Goal: Transaction & Acquisition: Book appointment/travel/reservation

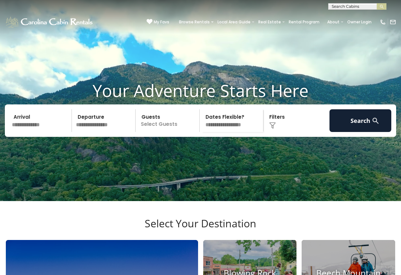
click at [52, 132] on input "text" at bounding box center [41, 120] width 62 height 23
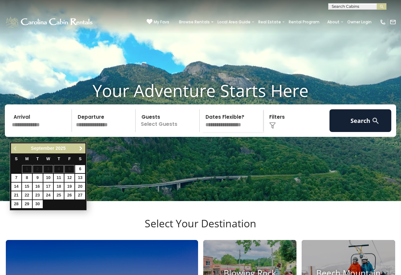
click at [80, 148] on span "Next" at bounding box center [80, 148] width 5 height 5
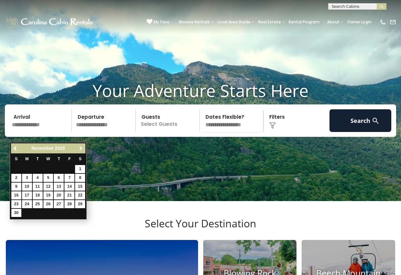
click at [80, 148] on span "Next" at bounding box center [80, 148] width 5 height 5
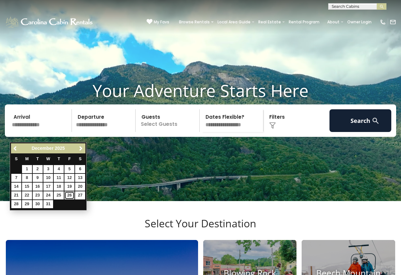
click at [69, 196] on link "26" at bounding box center [69, 195] width 10 height 8
type input "********"
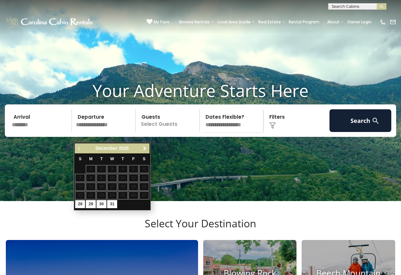
click at [146, 150] on span "Next" at bounding box center [144, 148] width 5 height 5
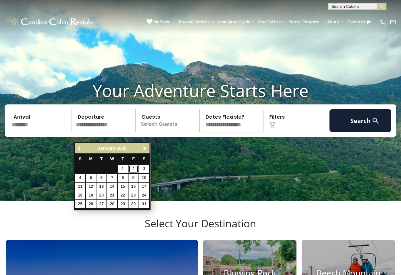
click at [135, 169] on link "2" at bounding box center [134, 169] width 10 height 8
type input "******"
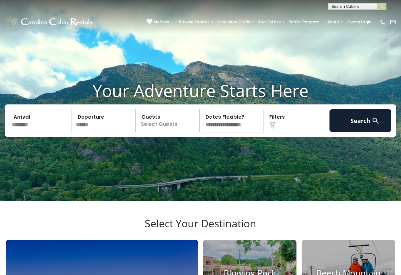
click at [161, 132] on p "Select Guests" at bounding box center [169, 120] width 62 height 23
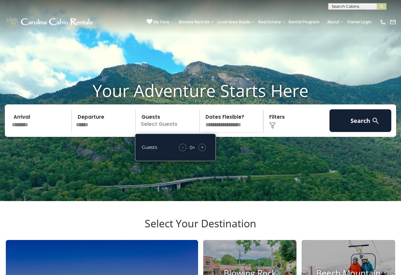
click at [201, 150] on span "+" at bounding box center [202, 147] width 3 height 6
click at [202, 150] on span "+" at bounding box center [202, 147] width 3 height 6
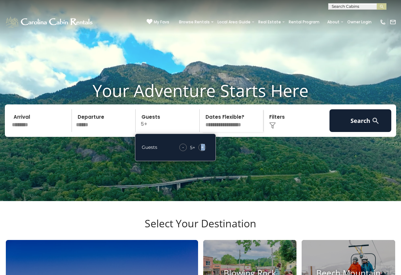
click at [202, 150] on span "+" at bounding box center [202, 147] width 3 height 6
click at [230, 130] on select "**********" at bounding box center [233, 120] width 62 height 23
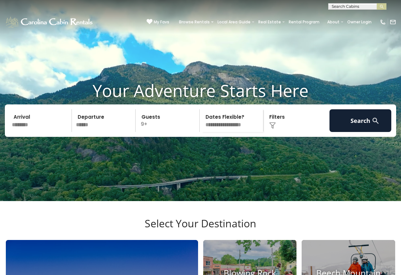
click at [202, 119] on select "**********" at bounding box center [233, 120] width 62 height 23
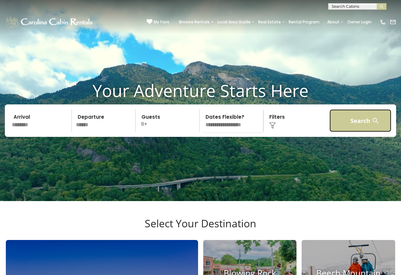
click at [356, 127] on button "Search" at bounding box center [361, 120] width 62 height 23
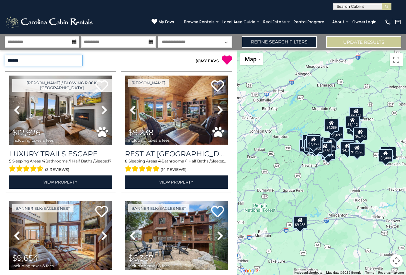
click at [77, 60] on select "**********" at bounding box center [44, 60] width 78 height 11
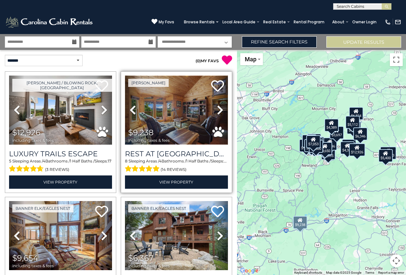
click at [170, 115] on img at bounding box center [176, 109] width 103 height 69
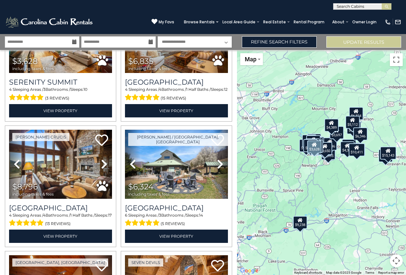
scroll to position [450, 0]
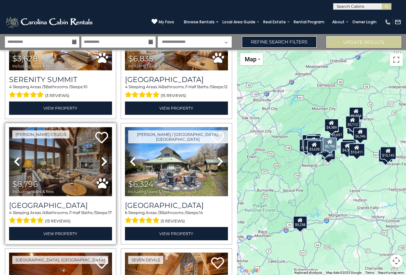
click at [60, 153] on img at bounding box center [60, 161] width 103 height 69
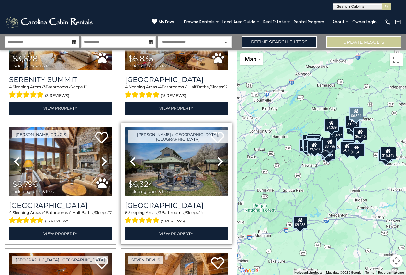
click at [166, 157] on img at bounding box center [176, 161] width 103 height 69
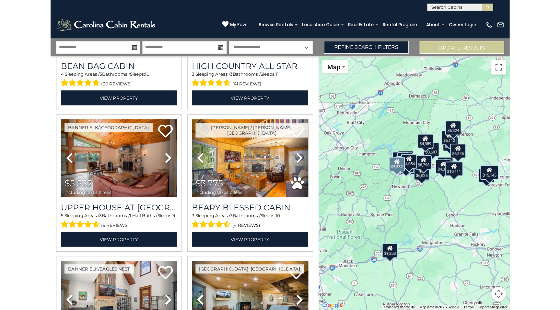
scroll to position [729, 0]
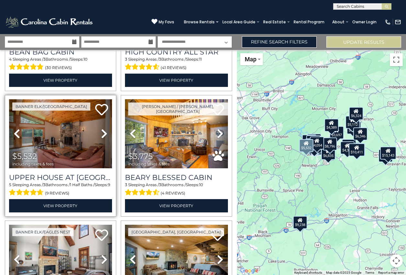
click at [56, 132] on img at bounding box center [60, 133] width 103 height 69
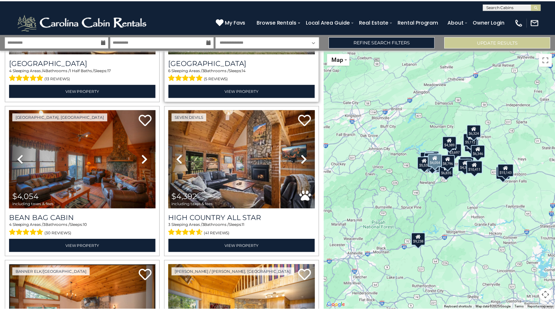
scroll to position [586, 0]
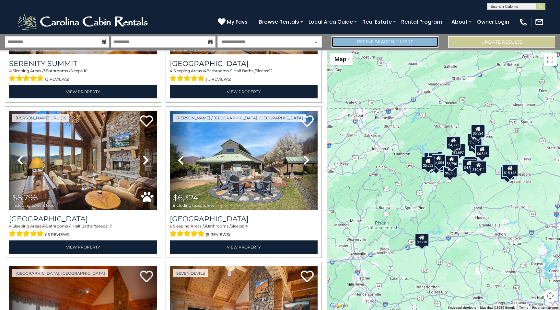
click at [363, 43] on link "Refine Search Filters" at bounding box center [384, 41] width 107 height 11
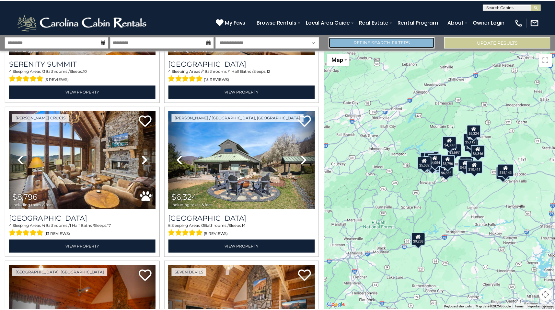
scroll to position [582, 0]
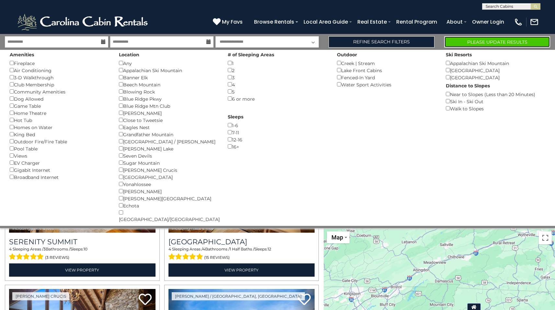
click at [406, 42] on button "Please Update Results" at bounding box center [497, 41] width 106 height 11
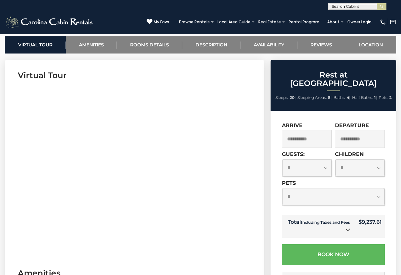
scroll to position [256, 0]
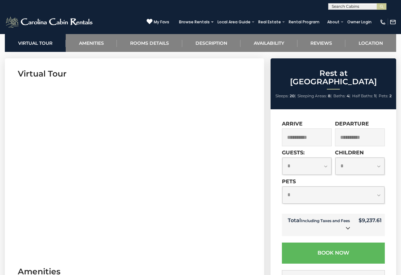
click at [325, 157] on select "**********" at bounding box center [306, 165] width 49 height 17
select select "*"
click at [282, 157] on select "**********" at bounding box center [306, 165] width 49 height 17
click at [379, 158] on select "**********" at bounding box center [359, 165] width 49 height 17
select select "*"
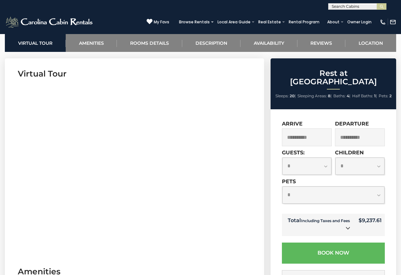
click at [335, 157] on select "**********" at bounding box center [359, 165] width 49 height 17
click at [379, 187] on select "**********" at bounding box center [333, 194] width 102 height 17
select select "*"
click at [282, 186] on select "**********" at bounding box center [333, 194] width 102 height 17
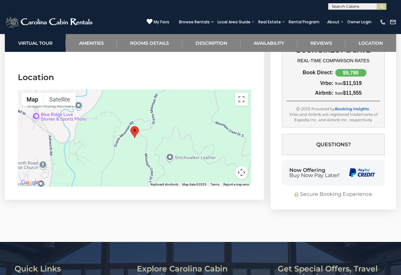
scroll to position [2204, 0]
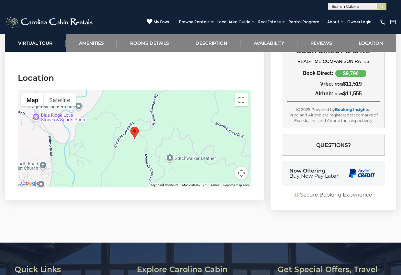
click at [241, 174] on button "Map camera controls" at bounding box center [241, 172] width 13 height 13
click at [225, 144] on button "Zoom in" at bounding box center [225, 140] width 13 height 13
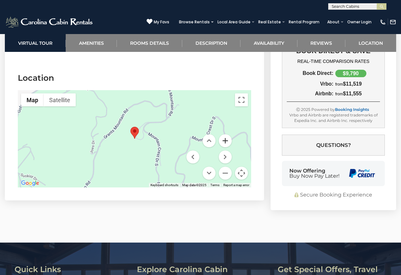
click at [225, 144] on button "Zoom in" at bounding box center [225, 140] width 13 height 13
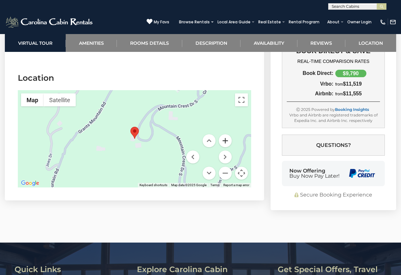
click at [225, 144] on button "Zoom in" at bounding box center [225, 140] width 13 height 13
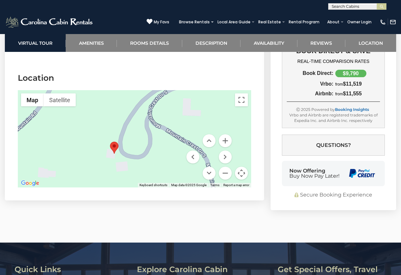
drag, startPoint x: 178, startPoint y: 143, endPoint x: 157, endPoint y: 159, distance: 25.9
click at [157, 159] on div at bounding box center [134, 138] width 233 height 97
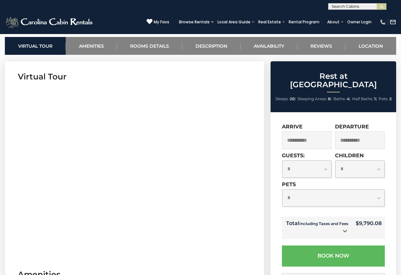
scroll to position [269, 0]
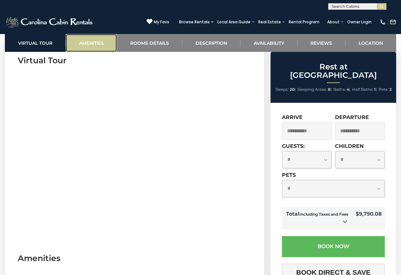
click at [95, 43] on link "Amenities" at bounding box center [91, 43] width 51 height 18
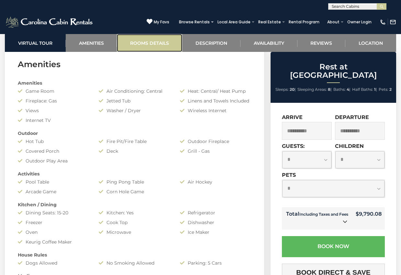
click at [144, 45] on link "Rooms Details" at bounding box center [149, 43] width 65 height 18
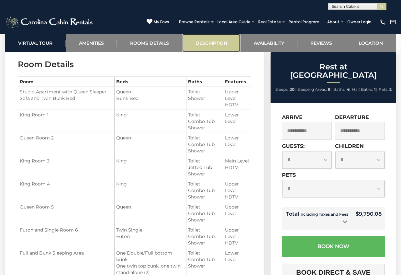
click at [209, 44] on link "Description" at bounding box center [211, 43] width 58 height 18
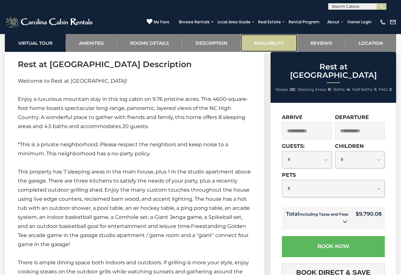
click at [263, 42] on link "Availability" at bounding box center [269, 43] width 57 height 18
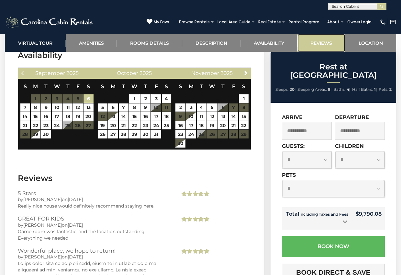
click at [328, 45] on link "Reviews" at bounding box center [322, 43] width 48 height 18
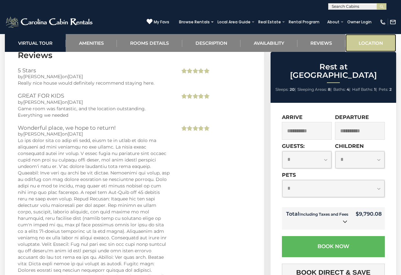
click at [372, 43] on link "Location" at bounding box center [370, 43] width 51 height 18
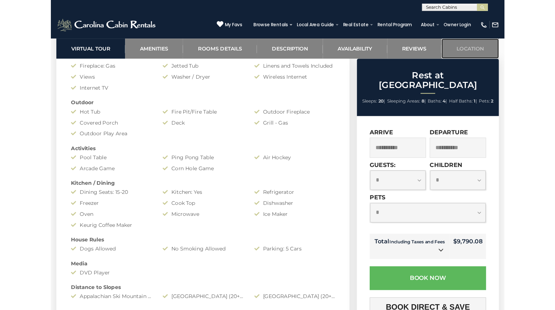
scroll to position [0, 0]
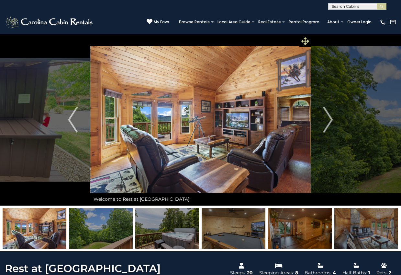
click at [305, 40] on icon at bounding box center [305, 41] width 8 height 8
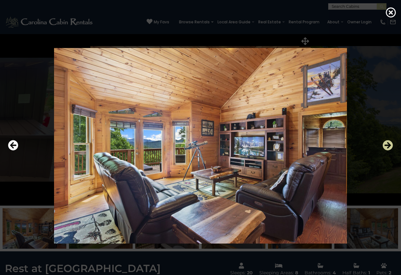
click at [389, 144] on icon "Next" at bounding box center [388, 145] width 10 height 10
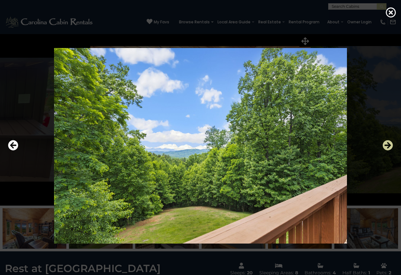
click at [389, 144] on icon "Next" at bounding box center [388, 145] width 10 height 10
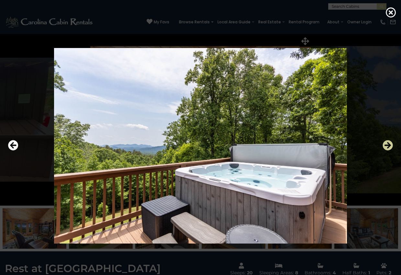
click at [389, 144] on icon "Next" at bounding box center [388, 145] width 10 height 10
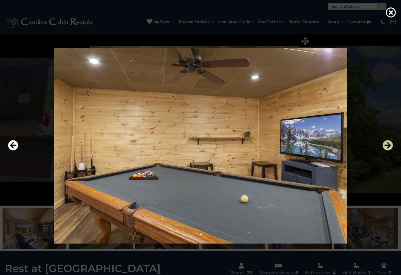
click at [389, 144] on icon "Next" at bounding box center [388, 145] width 10 height 10
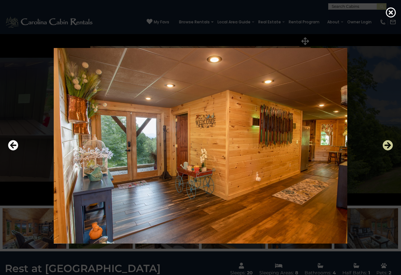
click at [389, 144] on icon "Next" at bounding box center [388, 145] width 10 height 10
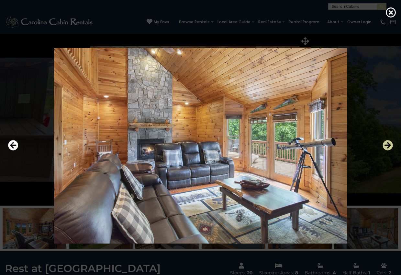
click at [389, 144] on icon "Next" at bounding box center [388, 145] width 10 height 10
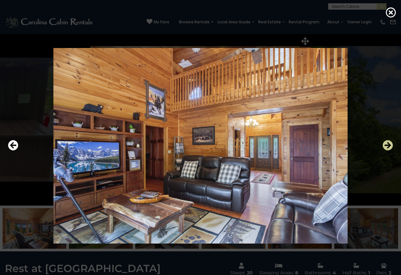
click at [389, 144] on icon "Next" at bounding box center [388, 145] width 10 height 10
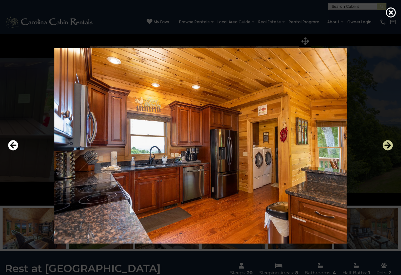
click at [389, 144] on icon "Next" at bounding box center [388, 145] width 10 height 10
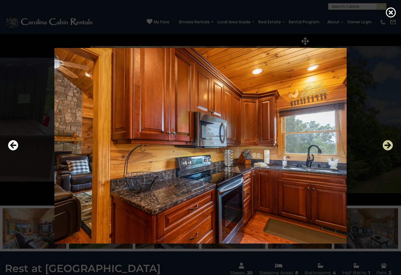
click at [389, 144] on icon "Next" at bounding box center [388, 145] width 10 height 10
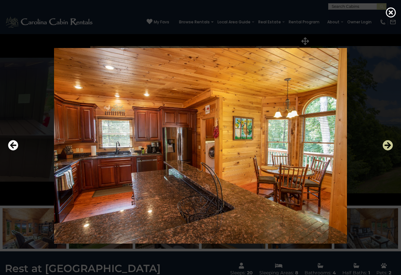
click at [389, 144] on icon "Next" at bounding box center [388, 145] width 10 height 10
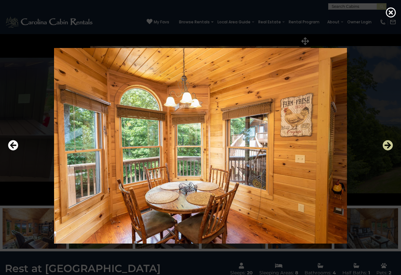
click at [389, 144] on icon "Next" at bounding box center [388, 145] width 10 height 10
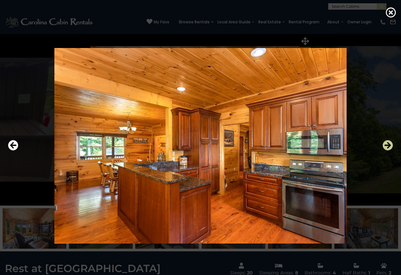
click at [389, 144] on icon "Next" at bounding box center [388, 145] width 10 height 10
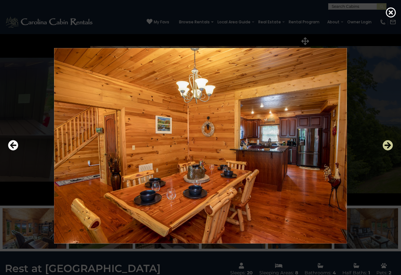
click at [389, 144] on icon "Next" at bounding box center [388, 145] width 10 height 10
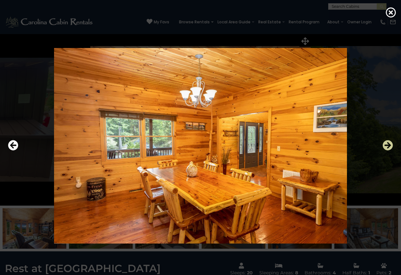
click at [389, 144] on icon "Next" at bounding box center [388, 145] width 10 height 10
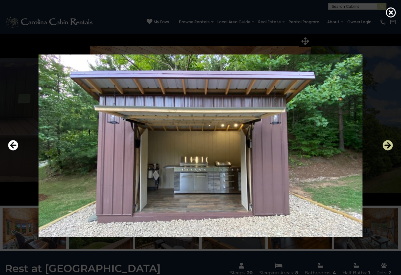
click at [389, 144] on icon "Next" at bounding box center [388, 145] width 10 height 10
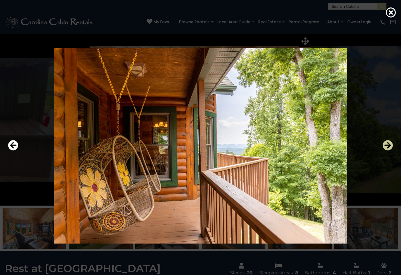
click at [389, 144] on icon "Next" at bounding box center [388, 145] width 10 height 10
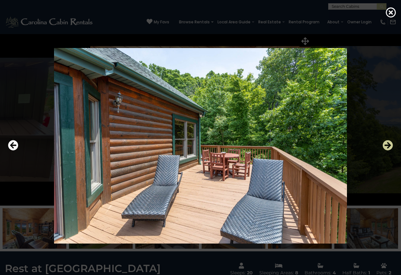
click at [389, 144] on icon "Next" at bounding box center [388, 145] width 10 height 10
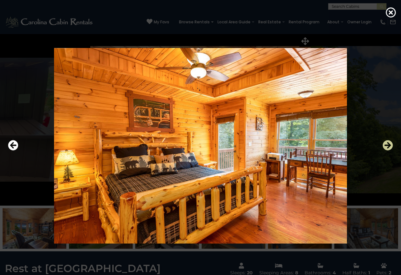
click at [389, 144] on icon "Next" at bounding box center [388, 145] width 10 height 10
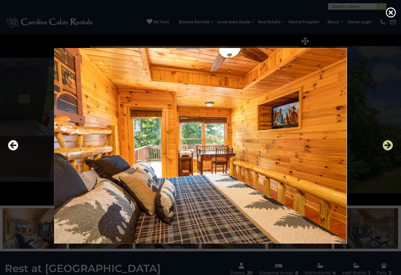
click at [389, 144] on icon "Next" at bounding box center [388, 145] width 10 height 10
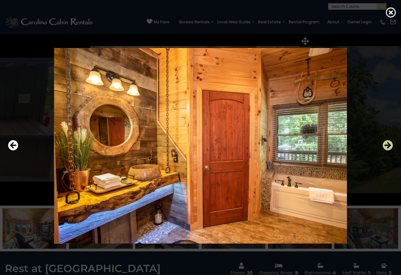
click at [389, 144] on icon "Next" at bounding box center [388, 145] width 10 height 10
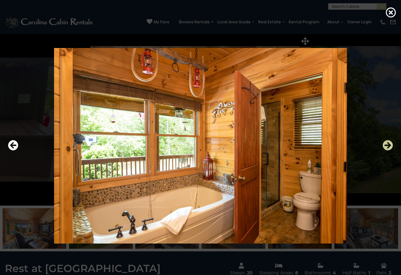
click at [389, 144] on icon "Next" at bounding box center [388, 145] width 10 height 10
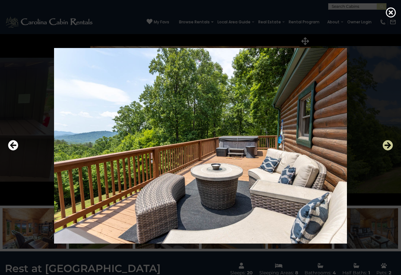
click at [389, 144] on icon "Next" at bounding box center [388, 145] width 10 height 10
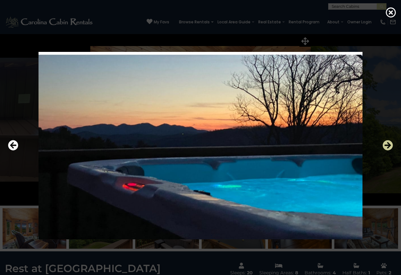
click at [389, 144] on icon "Next" at bounding box center [388, 145] width 10 height 10
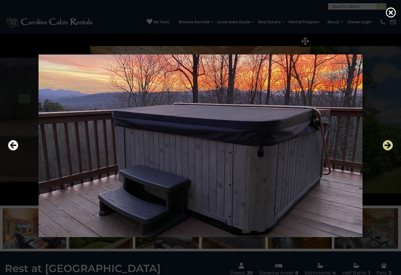
click at [389, 144] on icon "Next" at bounding box center [388, 145] width 10 height 10
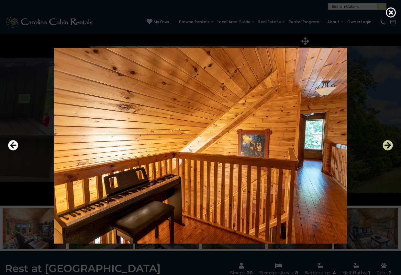
click at [389, 144] on icon "Next" at bounding box center [388, 145] width 10 height 10
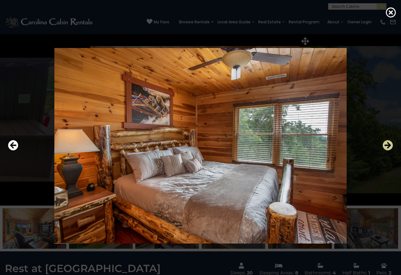
click at [389, 144] on icon "Next" at bounding box center [388, 145] width 10 height 10
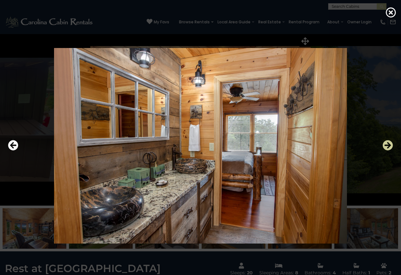
click at [389, 144] on icon "Next" at bounding box center [388, 145] width 10 height 10
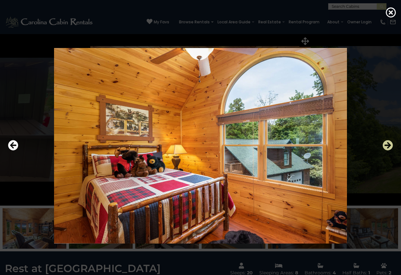
click at [389, 144] on icon "Next" at bounding box center [388, 145] width 10 height 10
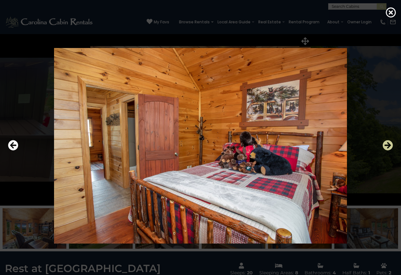
click at [389, 144] on icon "Next" at bounding box center [388, 145] width 10 height 10
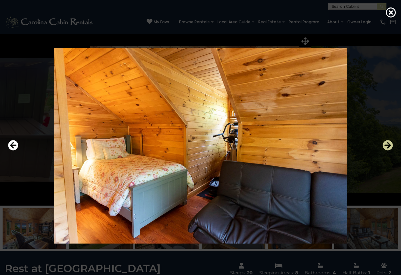
click at [389, 144] on icon "Next" at bounding box center [388, 145] width 10 height 10
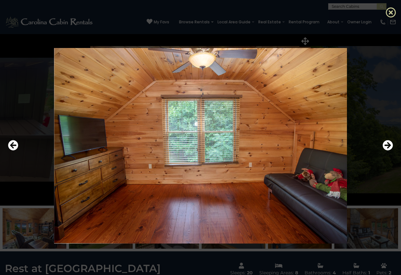
click at [394, 11] on icon at bounding box center [391, 12] width 10 height 10
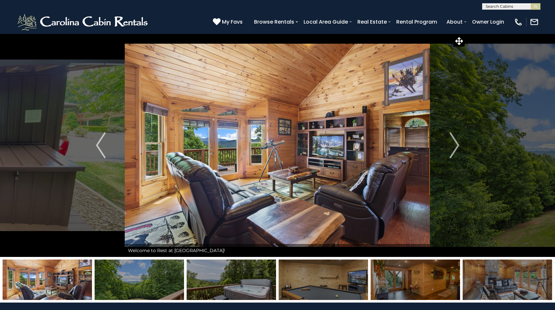
click at [401, 274] on img at bounding box center [506, 280] width 89 height 40
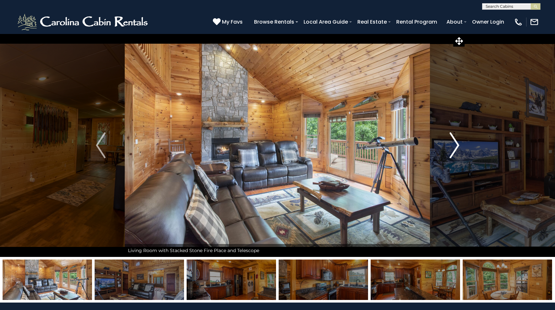
click at [401, 146] on img "Next" at bounding box center [454, 145] width 10 height 26
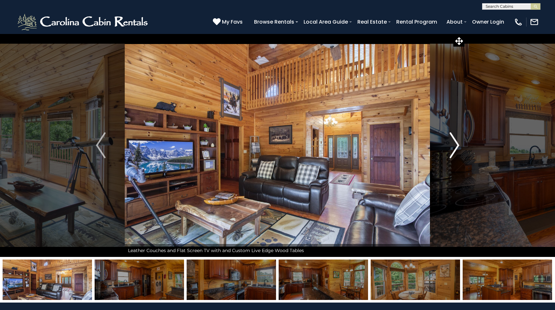
click at [401, 146] on img "Next" at bounding box center [454, 145] width 10 height 26
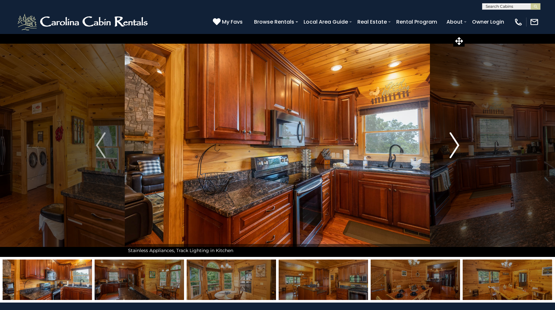
click at [401, 146] on img "Next" at bounding box center [454, 145] width 10 height 26
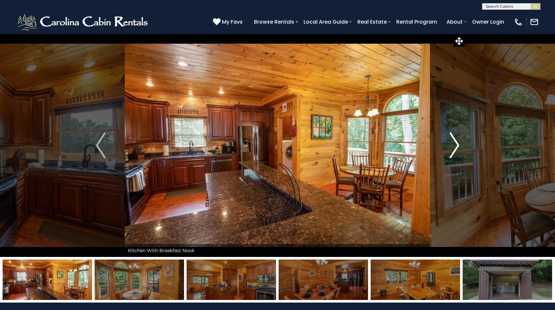
click at [401, 146] on img "Next" at bounding box center [454, 145] width 10 height 26
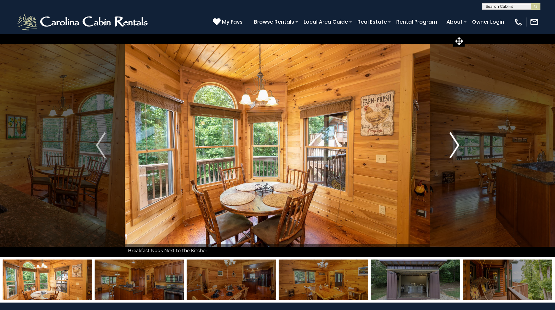
click at [401, 146] on img "Next" at bounding box center [454, 145] width 10 height 26
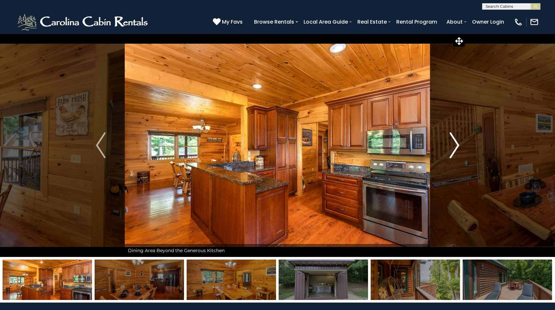
click at [401, 146] on img "Next" at bounding box center [454, 145] width 10 height 26
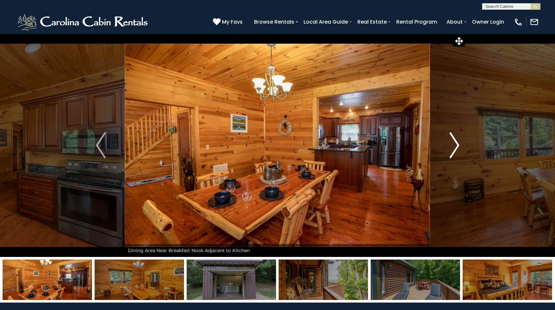
click at [401, 146] on img "Next" at bounding box center [454, 145] width 10 height 26
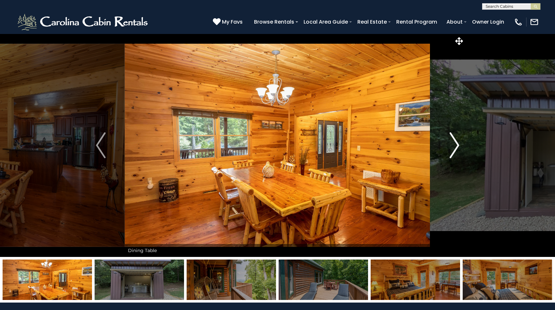
click at [401, 146] on img "Next" at bounding box center [454, 145] width 10 height 26
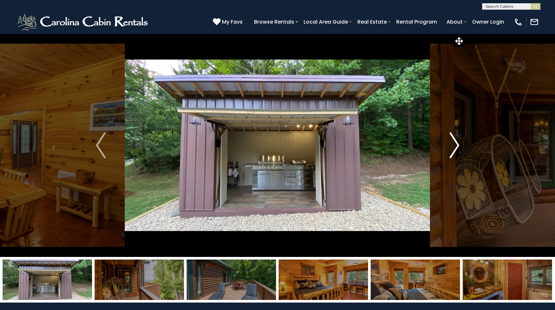
click at [401, 146] on img "Next" at bounding box center [454, 145] width 10 height 26
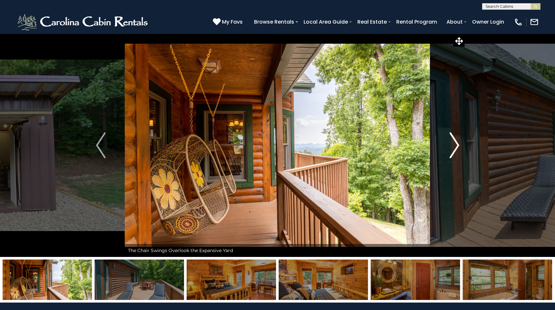
click at [401, 146] on img "Next" at bounding box center [454, 145] width 10 height 26
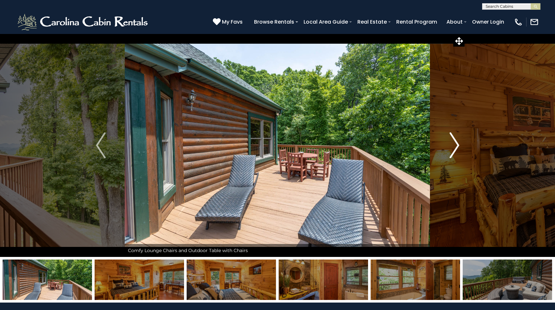
click at [401, 146] on img "Next" at bounding box center [454, 145] width 10 height 26
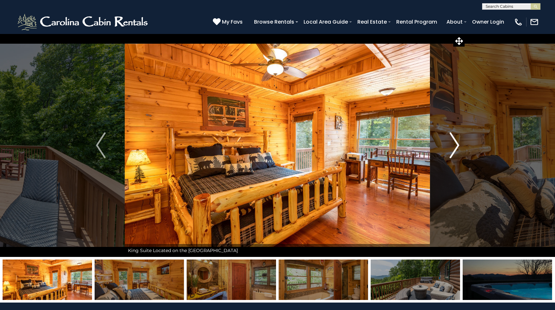
click at [401, 146] on img "Next" at bounding box center [454, 145] width 10 height 26
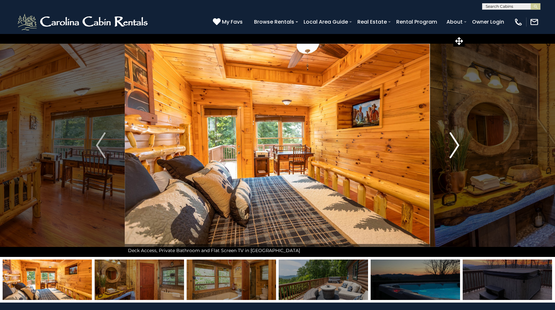
click at [401, 146] on img "Next" at bounding box center [454, 145] width 10 height 26
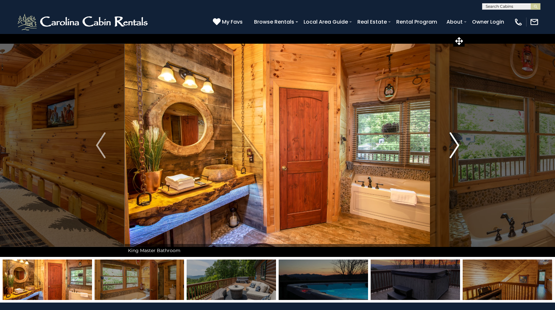
click at [401, 146] on img "Next" at bounding box center [454, 145] width 10 height 26
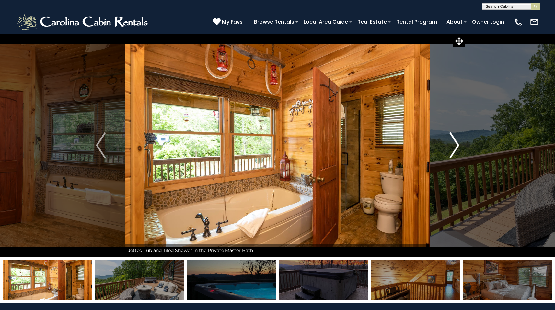
click at [401, 146] on img "Next" at bounding box center [454, 145] width 10 height 26
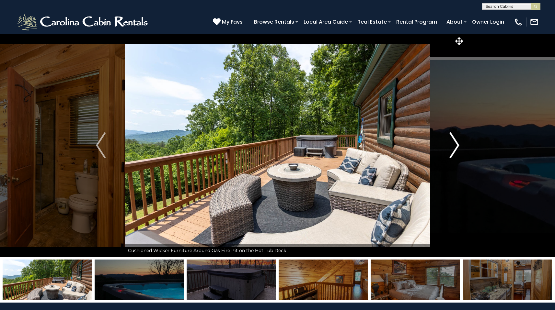
click at [401, 146] on img "Next" at bounding box center [454, 145] width 10 height 26
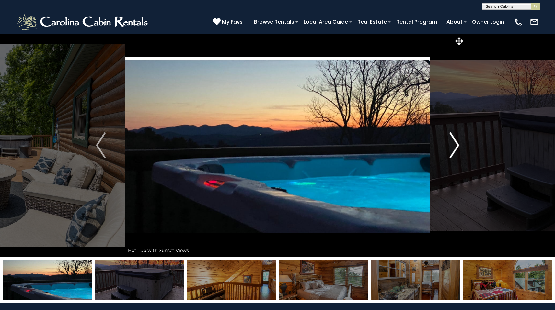
click at [401, 146] on img "Next" at bounding box center [454, 145] width 10 height 26
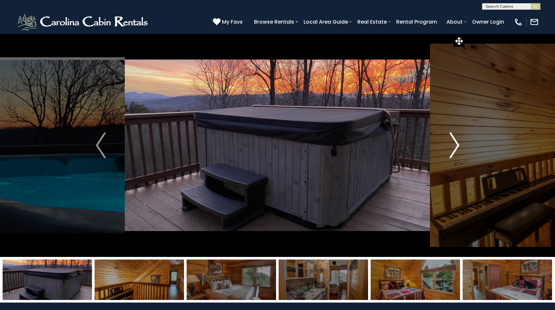
click at [401, 146] on img "Next" at bounding box center [454, 145] width 10 height 26
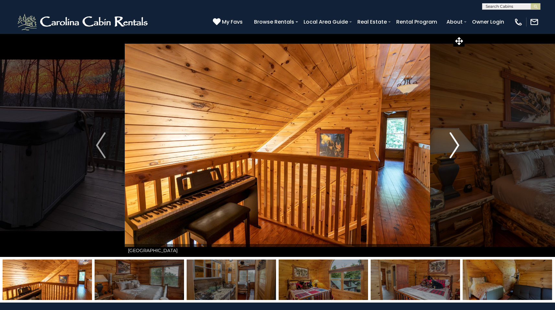
click at [401, 146] on img "Next" at bounding box center [454, 145] width 10 height 26
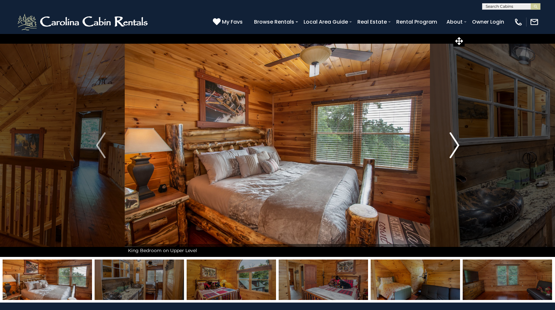
click at [401, 146] on img "Next" at bounding box center [454, 145] width 10 height 26
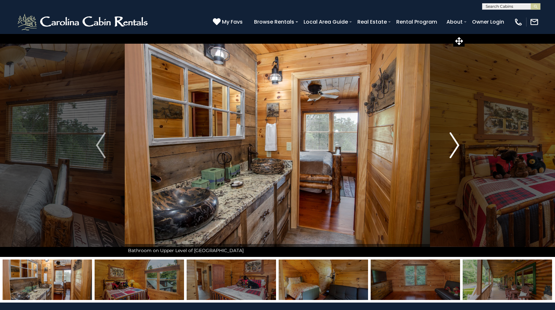
click at [401, 146] on img "Next" at bounding box center [454, 145] width 10 height 26
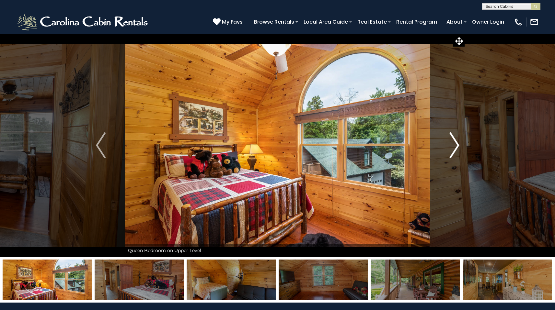
click at [401, 146] on img "Next" at bounding box center [454, 145] width 10 height 26
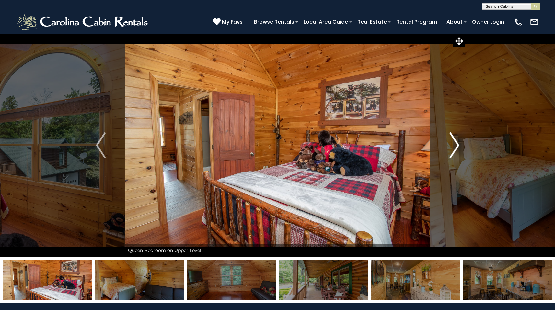
click at [401, 146] on img "Next" at bounding box center [454, 145] width 10 height 26
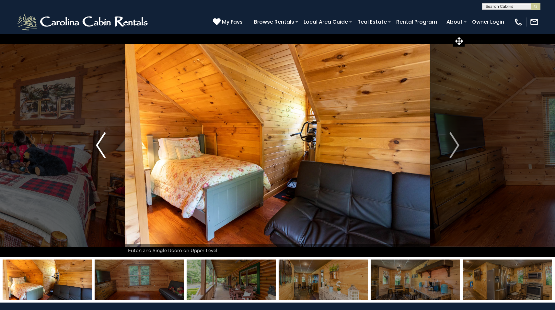
click at [104, 141] on img "Previous" at bounding box center [101, 145] width 10 height 26
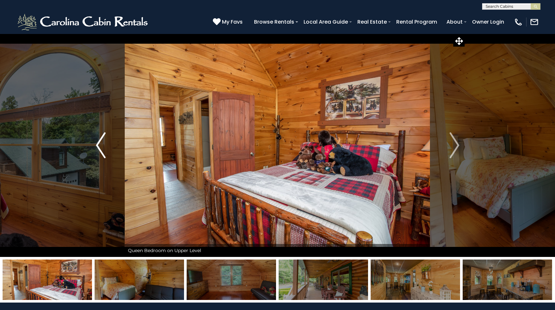
click at [103, 141] on img "Previous" at bounding box center [101, 145] width 10 height 26
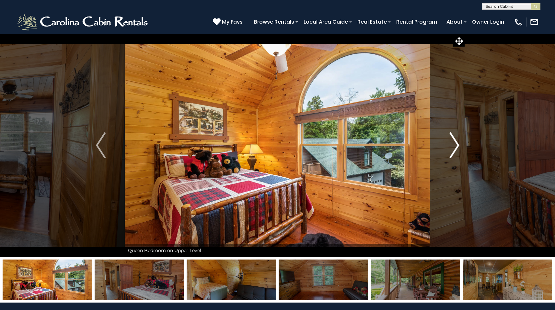
click at [401, 144] on img "Next" at bounding box center [454, 145] width 10 height 26
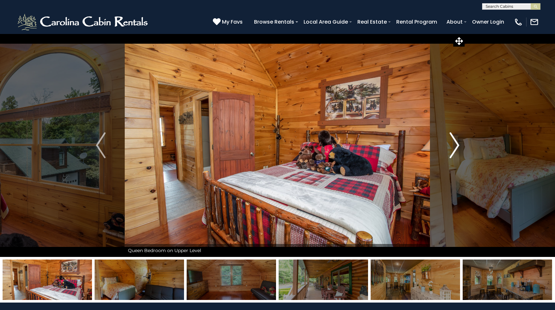
click at [401, 144] on img "Next" at bounding box center [454, 145] width 10 height 26
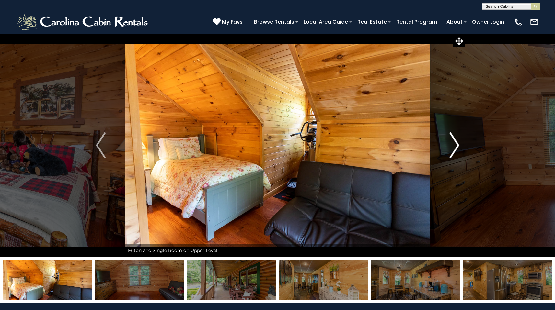
click at [401, 144] on img "Next" at bounding box center [454, 145] width 10 height 26
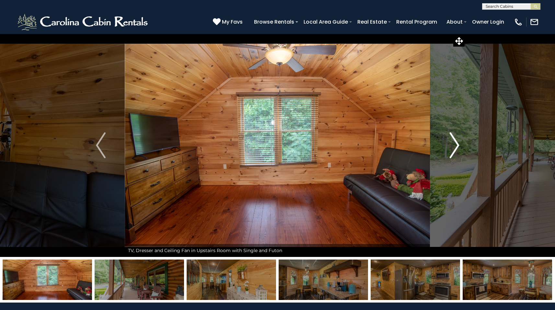
click at [401, 144] on img "Next" at bounding box center [454, 145] width 10 height 26
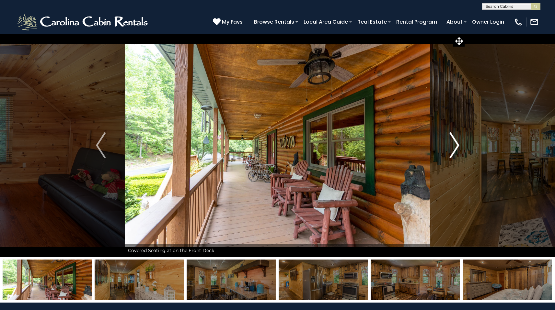
click at [401, 144] on img "Next" at bounding box center [454, 145] width 10 height 26
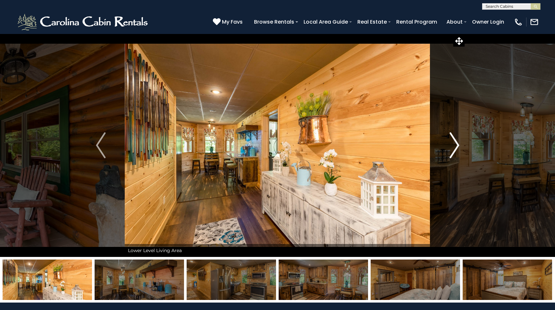
click at [401, 144] on img "Next" at bounding box center [454, 145] width 10 height 26
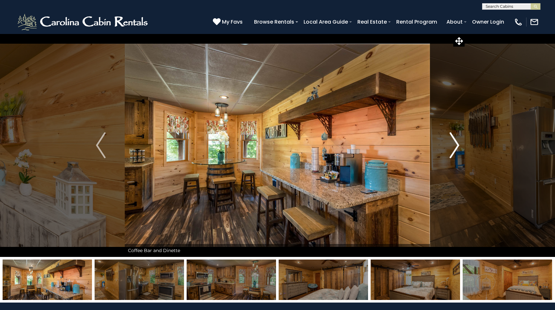
click at [401, 144] on img "Next" at bounding box center [454, 145] width 10 height 26
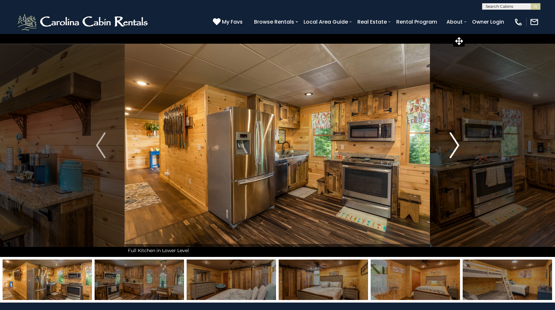
click at [401, 144] on img "Next" at bounding box center [454, 145] width 10 height 26
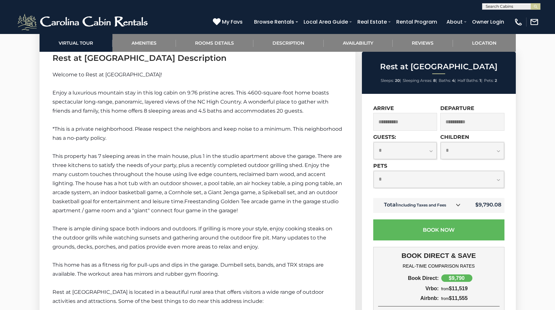
scroll to position [1059, 0]
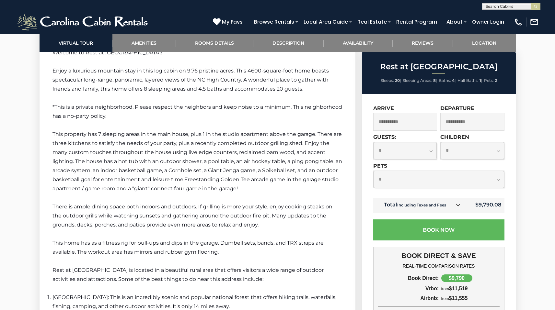
click at [401, 156] on div "Rest at Mountain Crest Sleeps: 20 | Sleeping Areas: 8 | Baths: 4 | Half Baths: …" at bounding box center [439, 233] width 162 height 363
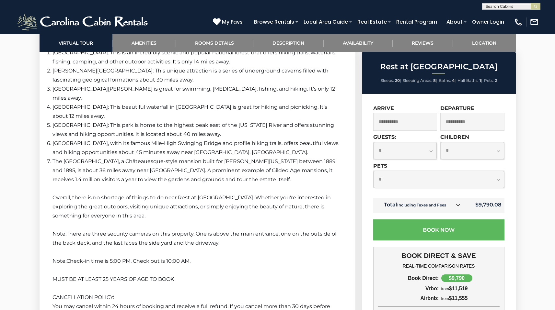
scroll to position [1306, 0]
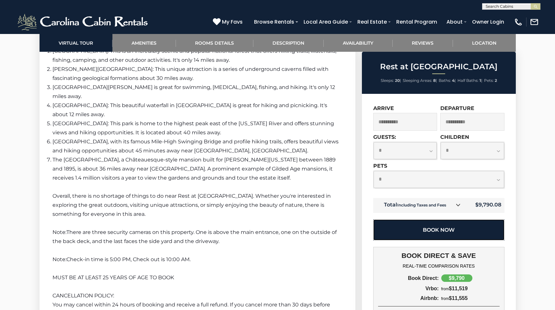
click at [401, 224] on button "Book Now" at bounding box center [438, 230] width 131 height 21
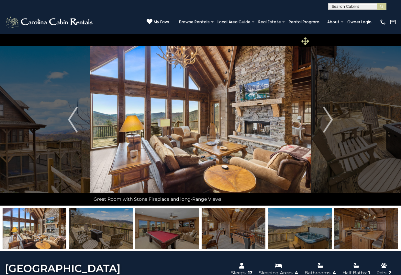
click at [303, 38] on icon at bounding box center [305, 41] width 8 height 8
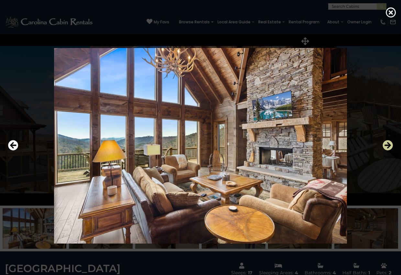
click at [386, 144] on icon "Next" at bounding box center [388, 145] width 10 height 10
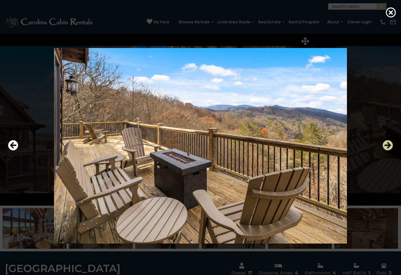
click at [386, 144] on icon "Next" at bounding box center [388, 145] width 10 height 10
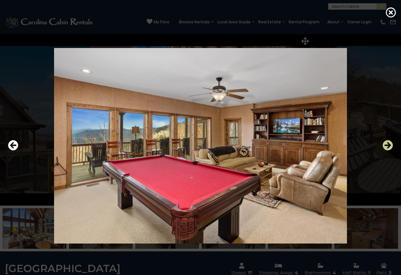
click at [386, 144] on icon "Next" at bounding box center [388, 145] width 10 height 10
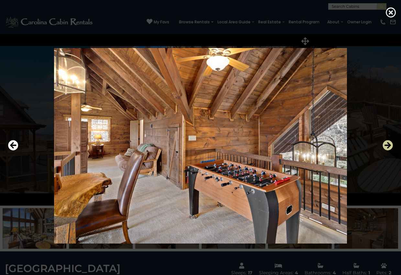
click at [386, 144] on icon "Next" at bounding box center [388, 145] width 10 height 10
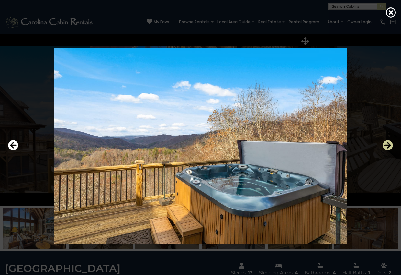
click at [386, 144] on icon "Next" at bounding box center [388, 145] width 10 height 10
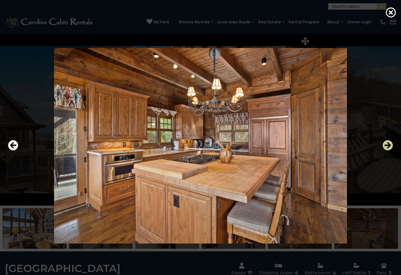
click at [386, 144] on icon "Next" at bounding box center [388, 145] width 10 height 10
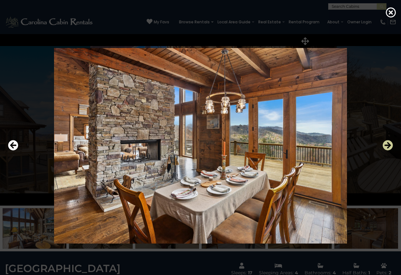
click at [386, 144] on icon "Next" at bounding box center [388, 145] width 10 height 10
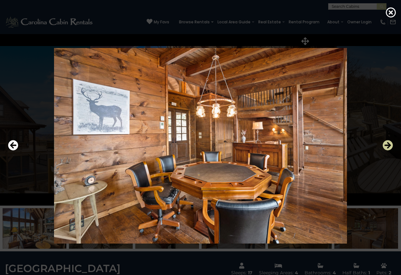
click at [386, 144] on icon "Next" at bounding box center [388, 145] width 10 height 10
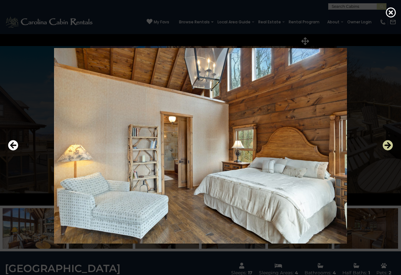
click at [386, 144] on icon "Next" at bounding box center [388, 145] width 10 height 10
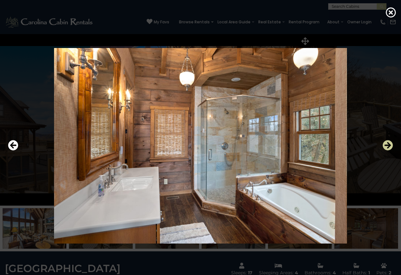
click at [386, 144] on icon "Next" at bounding box center [388, 145] width 10 height 10
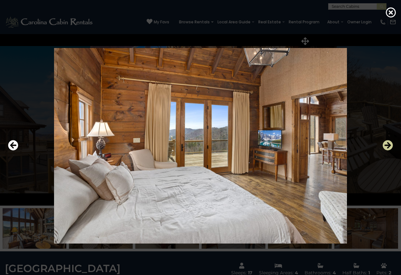
click at [386, 144] on icon "Next" at bounding box center [388, 145] width 10 height 10
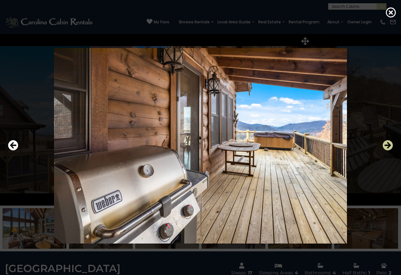
click at [386, 144] on icon "Next" at bounding box center [388, 145] width 10 height 10
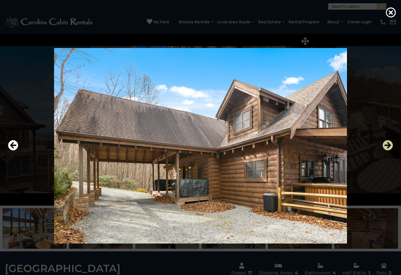
click at [386, 144] on icon "Next" at bounding box center [388, 145] width 10 height 10
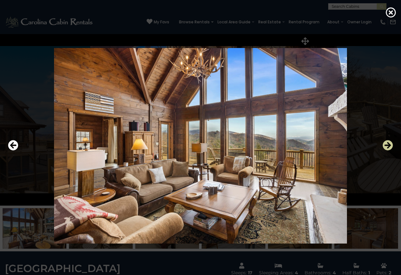
click at [386, 144] on icon "Next" at bounding box center [388, 145] width 10 height 10
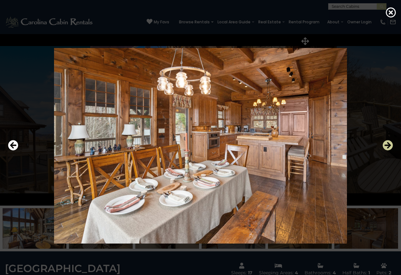
click at [386, 144] on icon "Next" at bounding box center [388, 145] width 10 height 10
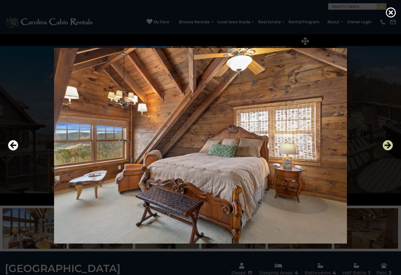
click at [386, 144] on icon "Next" at bounding box center [388, 145] width 10 height 10
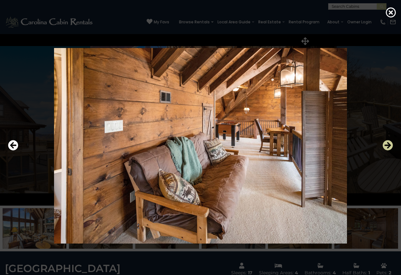
click at [386, 144] on icon "Next" at bounding box center [388, 145] width 10 height 10
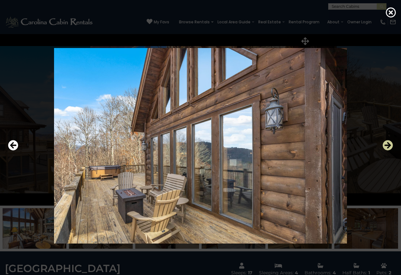
click at [386, 144] on icon "Next" at bounding box center [388, 145] width 10 height 10
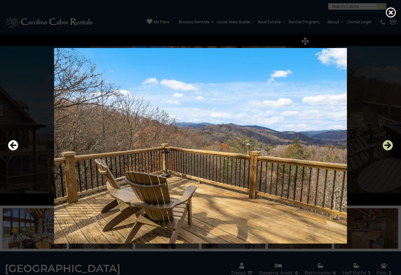
click at [386, 144] on icon "Next" at bounding box center [388, 145] width 10 height 10
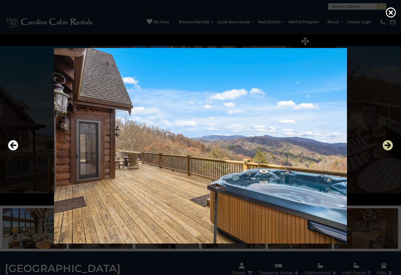
click at [386, 144] on icon "Next" at bounding box center [388, 145] width 10 height 10
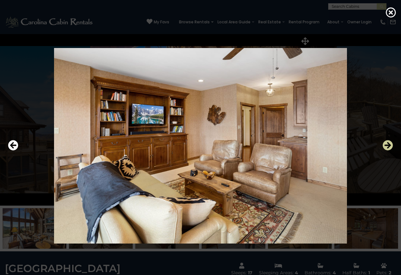
click at [386, 144] on icon "Next" at bounding box center [388, 145] width 10 height 10
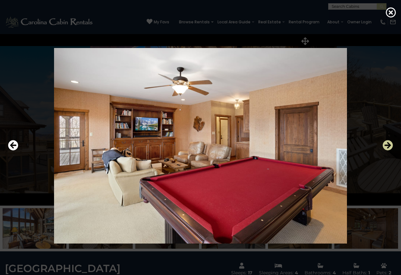
click at [386, 144] on icon "Next" at bounding box center [388, 145] width 10 height 10
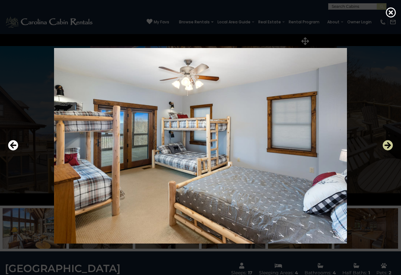
click at [386, 144] on icon "Next" at bounding box center [388, 145] width 10 height 10
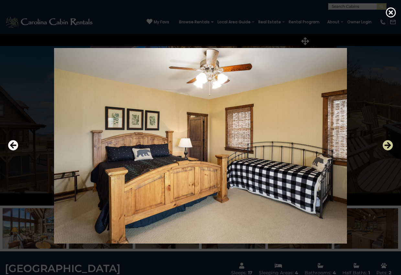
click at [386, 144] on icon "Next" at bounding box center [388, 145] width 10 height 10
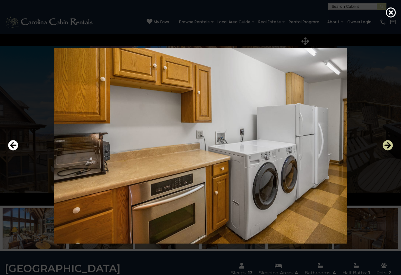
click at [386, 144] on icon "Next" at bounding box center [388, 145] width 10 height 10
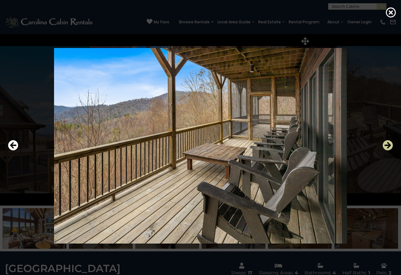
click at [386, 144] on icon "Next" at bounding box center [388, 145] width 10 height 10
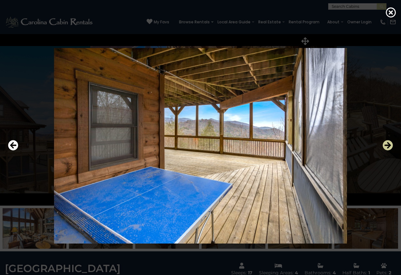
click at [386, 144] on icon "Next" at bounding box center [388, 145] width 10 height 10
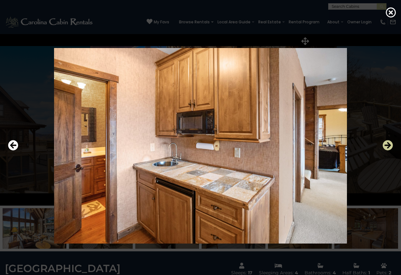
click at [386, 144] on icon "Next" at bounding box center [388, 145] width 10 height 10
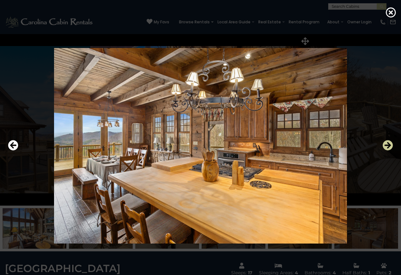
click at [386, 144] on icon "Next" at bounding box center [388, 145] width 10 height 10
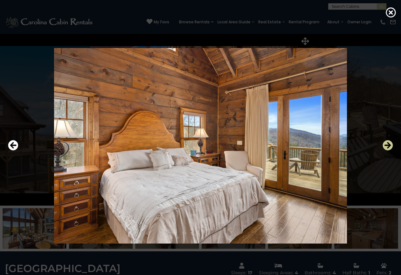
click at [386, 144] on icon "Next" at bounding box center [388, 145] width 10 height 10
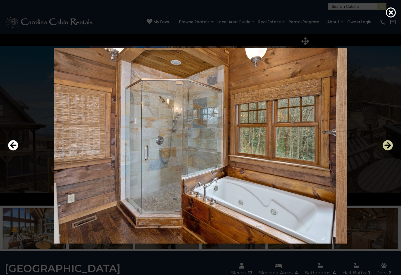
click at [386, 144] on icon "Next" at bounding box center [388, 145] width 10 height 10
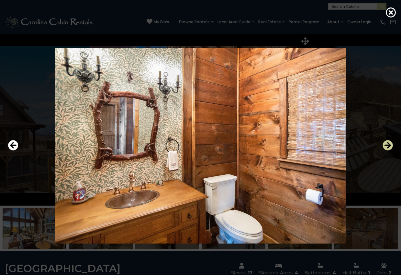
click at [386, 144] on icon "Next" at bounding box center [388, 145] width 10 height 10
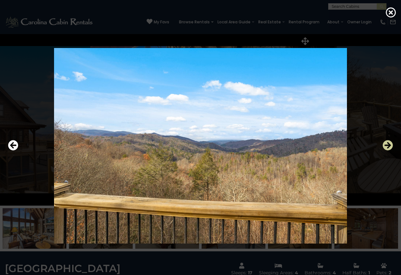
click at [386, 144] on icon "Next" at bounding box center [388, 145] width 10 height 10
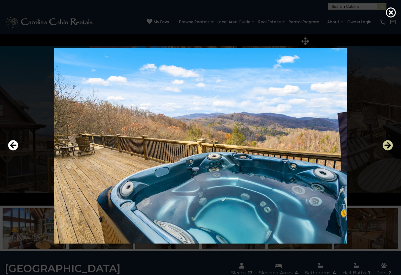
click at [386, 144] on icon "Next" at bounding box center [388, 145] width 10 height 10
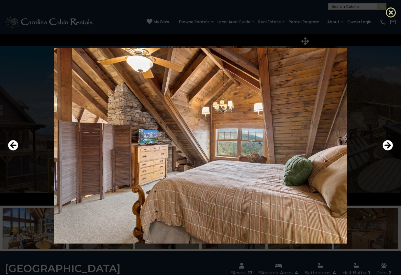
click at [390, 14] on icon at bounding box center [391, 12] width 10 height 10
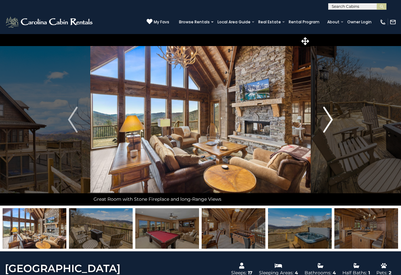
click at [330, 120] on img "Next" at bounding box center [328, 120] width 10 height 26
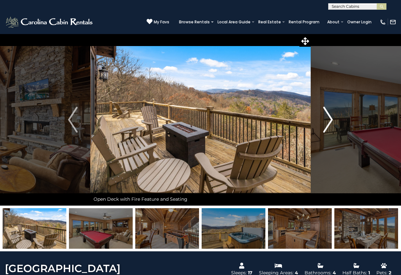
click at [330, 120] on img "Next" at bounding box center [328, 120] width 10 height 26
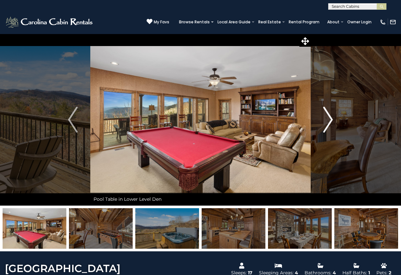
click at [330, 120] on img "Next" at bounding box center [328, 120] width 10 height 26
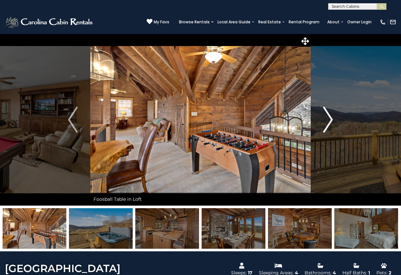
click at [330, 120] on img "Next" at bounding box center [328, 120] width 10 height 26
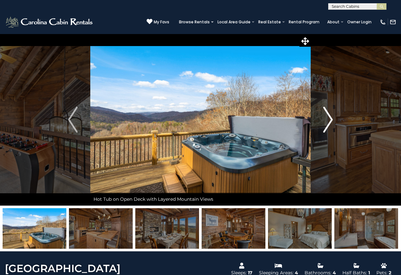
click at [330, 120] on img "Next" at bounding box center [328, 120] width 10 height 26
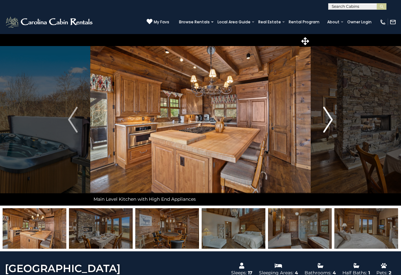
click at [330, 120] on img "Next" at bounding box center [328, 120] width 10 height 26
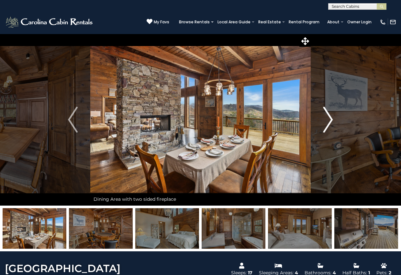
click at [330, 120] on img "Next" at bounding box center [328, 120] width 10 height 26
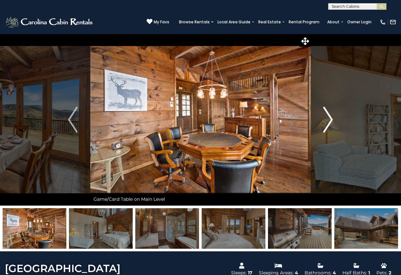
click at [330, 120] on img "Next" at bounding box center [328, 120] width 10 height 26
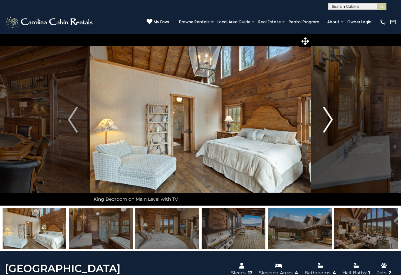
click at [330, 120] on img "Next" at bounding box center [328, 120] width 10 height 26
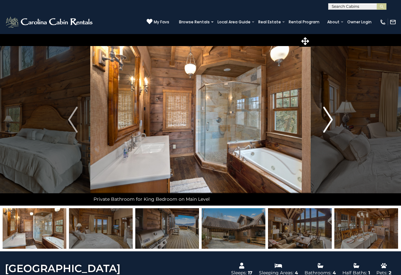
click at [330, 120] on img "Next" at bounding box center [328, 120] width 10 height 26
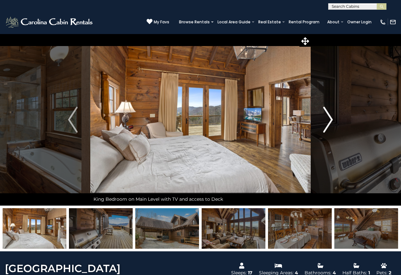
click at [330, 120] on img "Next" at bounding box center [328, 120] width 10 height 26
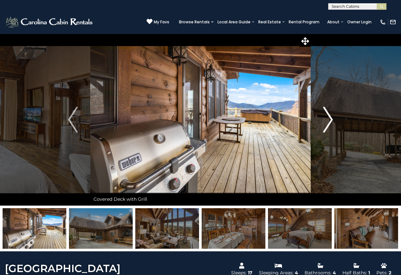
click at [330, 120] on img "Next" at bounding box center [328, 120] width 10 height 26
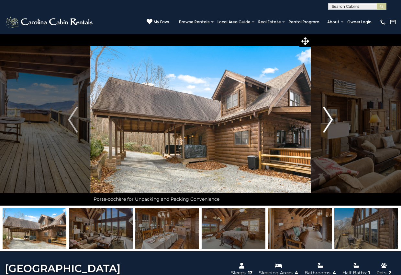
click at [330, 120] on img "Next" at bounding box center [328, 120] width 10 height 26
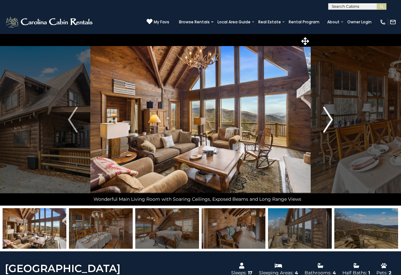
click at [330, 120] on img "Next" at bounding box center [328, 120] width 10 height 26
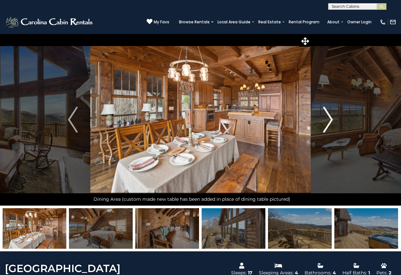
click at [330, 120] on img "Next" at bounding box center [328, 120] width 10 height 26
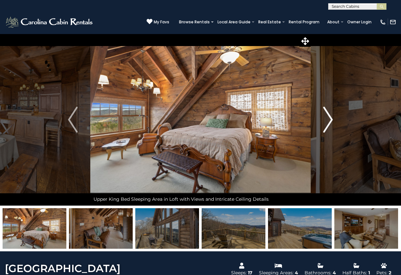
click at [330, 120] on img "Next" at bounding box center [328, 120] width 10 height 26
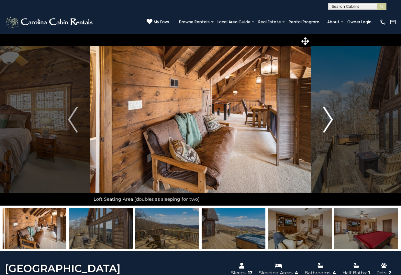
click at [330, 120] on img "Next" at bounding box center [328, 120] width 10 height 26
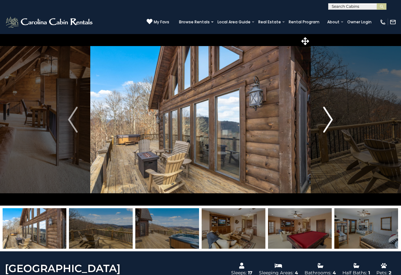
click at [330, 120] on img "Next" at bounding box center [328, 120] width 10 height 26
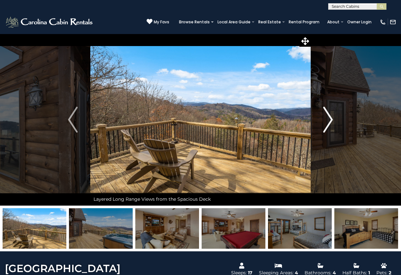
click at [330, 120] on img "Next" at bounding box center [328, 120] width 10 height 26
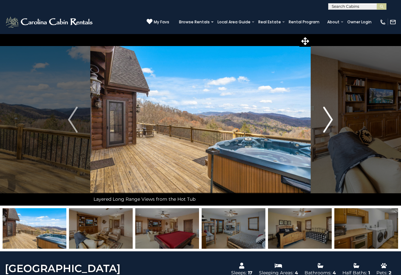
click at [330, 120] on img "Next" at bounding box center [328, 120] width 10 height 26
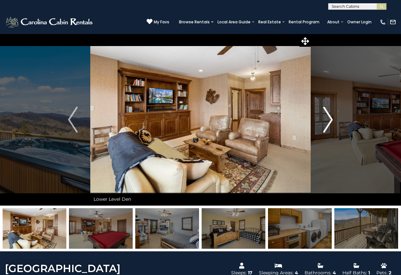
click at [330, 120] on img "Next" at bounding box center [328, 120] width 10 height 26
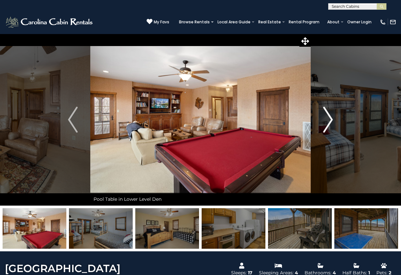
click at [330, 120] on img "Next" at bounding box center [328, 120] width 10 height 26
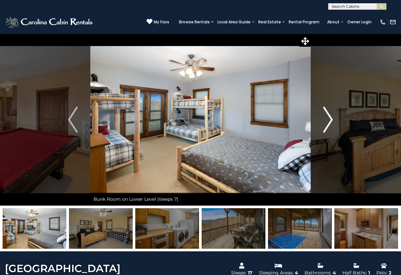
click at [330, 120] on img "Next" at bounding box center [328, 120] width 10 height 26
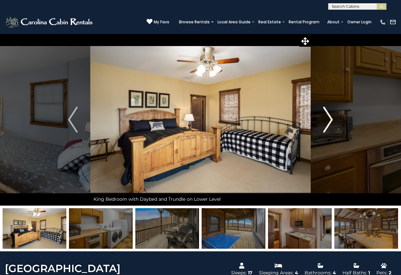
click at [330, 120] on img "Next" at bounding box center [328, 120] width 10 height 26
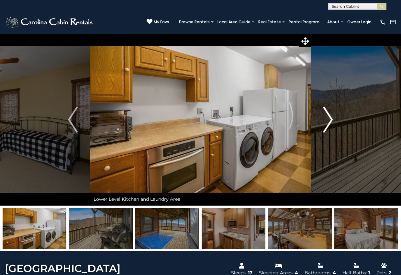
click at [330, 120] on img "Next" at bounding box center [328, 120] width 10 height 26
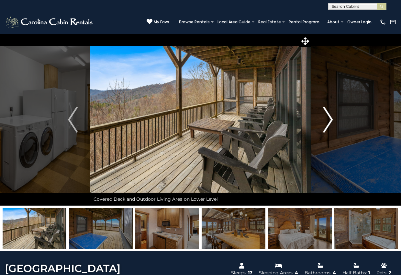
click at [330, 120] on img "Next" at bounding box center [328, 120] width 10 height 26
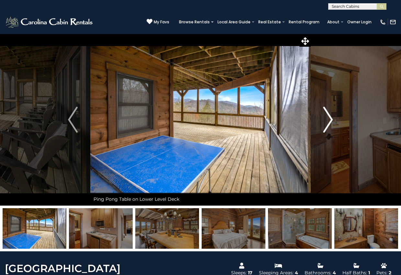
click at [330, 120] on img "Next" at bounding box center [328, 120] width 10 height 26
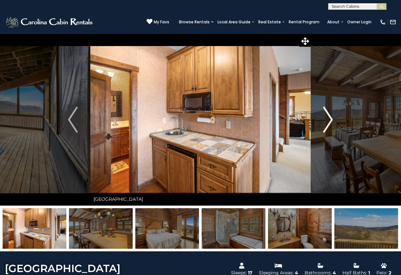
click at [330, 120] on img "Next" at bounding box center [328, 120] width 10 height 26
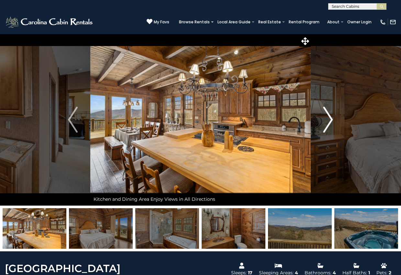
click at [330, 120] on img "Next" at bounding box center [328, 120] width 10 height 26
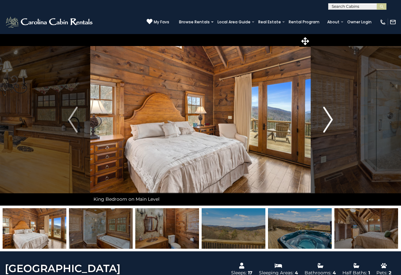
click at [330, 120] on img "Next" at bounding box center [328, 120] width 10 height 26
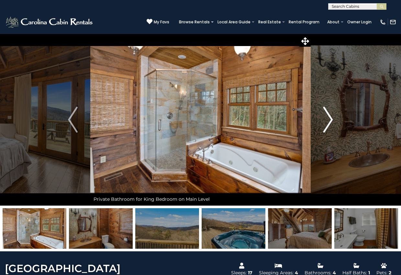
click at [330, 120] on img "Next" at bounding box center [328, 120] width 10 height 26
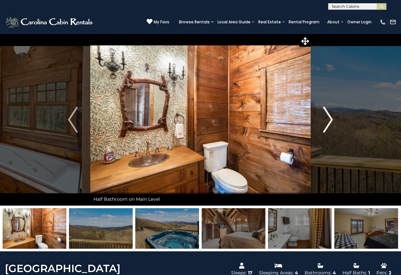
click at [330, 120] on img "Next" at bounding box center [328, 120] width 10 height 26
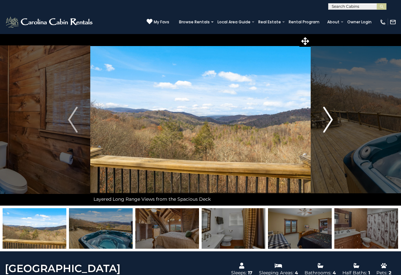
click at [330, 120] on img "Next" at bounding box center [328, 120] width 10 height 26
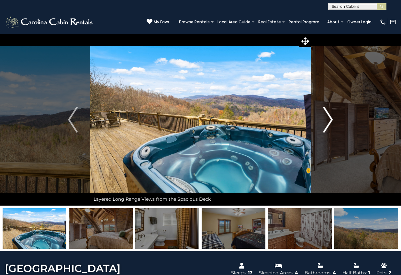
click at [330, 120] on img "Next" at bounding box center [328, 120] width 10 height 26
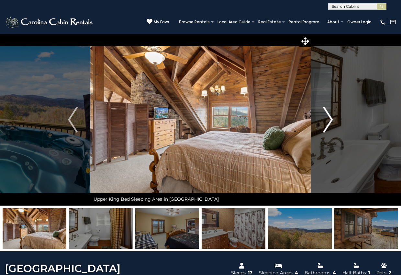
click at [330, 120] on img "Next" at bounding box center [328, 120] width 10 height 26
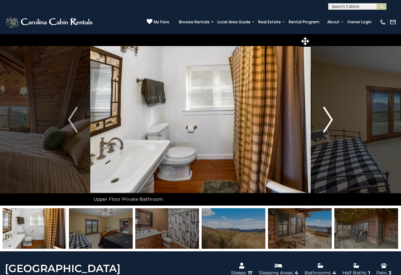
click at [330, 120] on img "Next" at bounding box center [328, 120] width 10 height 26
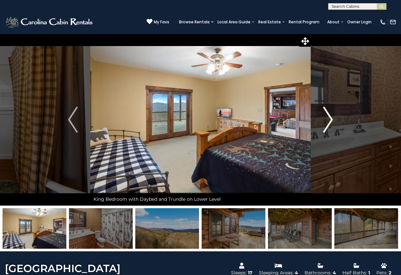
click at [330, 120] on img "Next" at bounding box center [328, 120] width 10 height 26
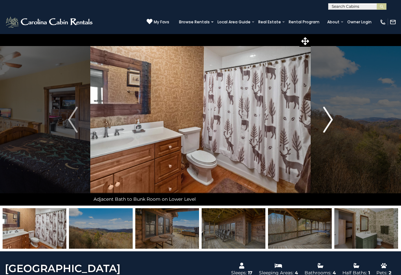
click at [330, 120] on img "Next" at bounding box center [328, 120] width 10 height 26
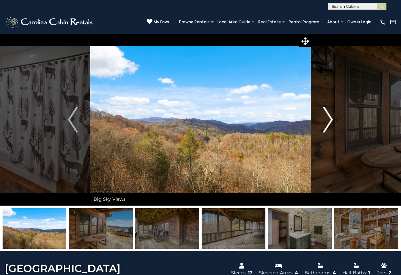
click at [330, 120] on img "Next" at bounding box center [328, 120] width 10 height 26
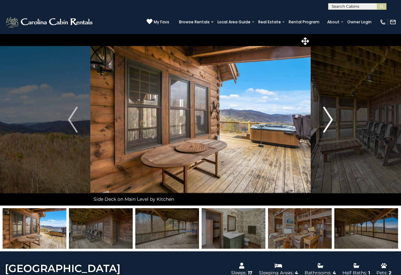
click at [330, 120] on img "Next" at bounding box center [328, 120] width 10 height 26
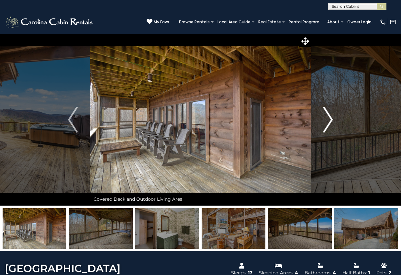
click at [330, 120] on img "Next" at bounding box center [328, 120] width 10 height 26
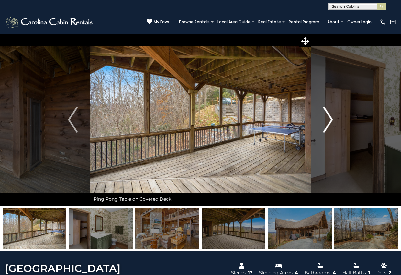
click at [330, 120] on img "Next" at bounding box center [328, 120] width 10 height 26
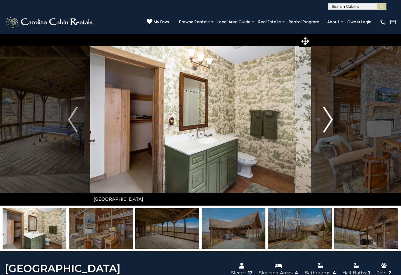
click at [330, 120] on img "Next" at bounding box center [328, 120] width 10 height 26
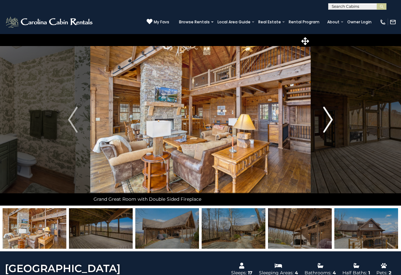
click at [330, 120] on img "Next" at bounding box center [328, 120] width 10 height 26
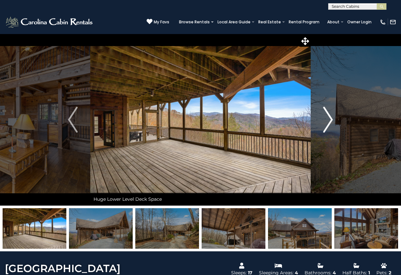
click at [330, 120] on img "Next" at bounding box center [328, 120] width 10 height 26
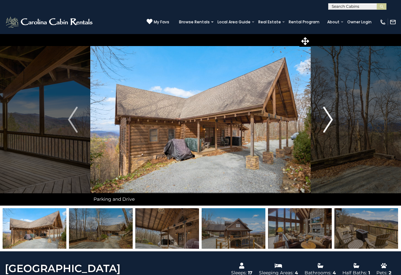
click at [330, 120] on img "Next" at bounding box center [328, 120] width 10 height 26
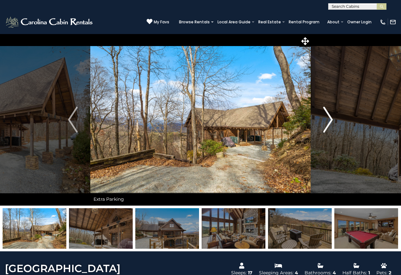
click at [330, 120] on img "Next" at bounding box center [328, 120] width 10 height 26
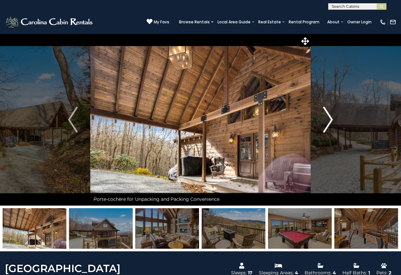
click at [330, 120] on img "Next" at bounding box center [328, 120] width 10 height 26
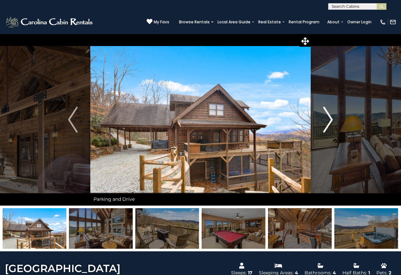
click at [330, 120] on img "Next" at bounding box center [328, 120] width 10 height 26
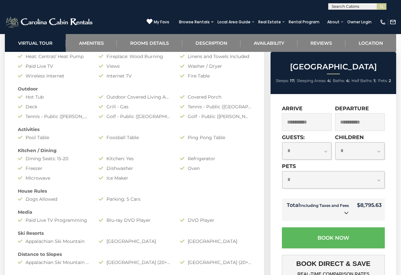
scroll to position [489, 0]
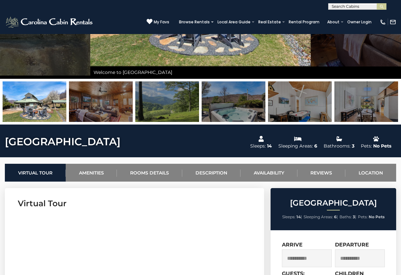
scroll to position [25, 0]
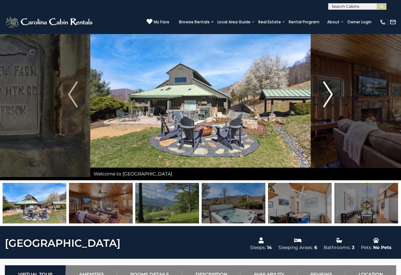
click at [325, 94] on img "Next" at bounding box center [328, 94] width 10 height 26
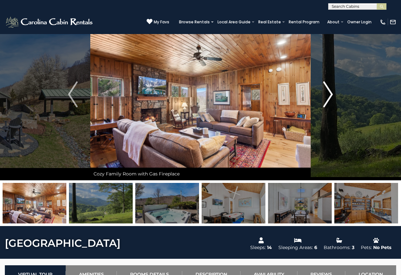
click at [325, 94] on img "Next" at bounding box center [328, 94] width 10 height 26
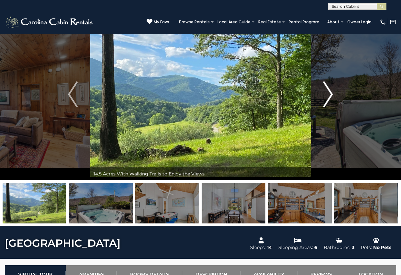
click at [325, 94] on img "Next" at bounding box center [328, 94] width 10 height 26
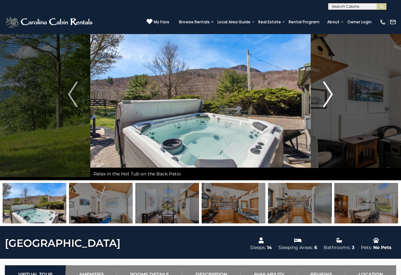
click at [325, 94] on img "Next" at bounding box center [328, 94] width 10 height 26
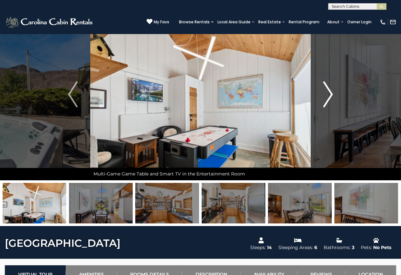
click at [325, 94] on img "Next" at bounding box center [328, 94] width 10 height 26
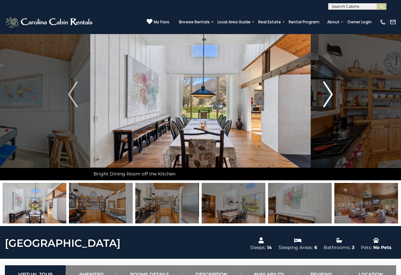
click at [325, 94] on img "Next" at bounding box center [328, 94] width 10 height 26
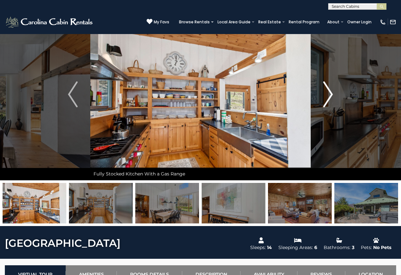
click at [325, 94] on img "Next" at bounding box center [328, 94] width 10 height 26
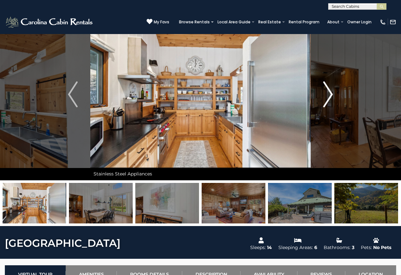
click at [325, 94] on img "Next" at bounding box center [328, 94] width 10 height 26
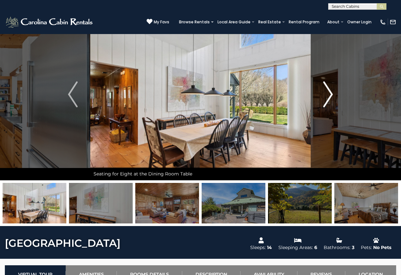
click at [326, 94] on img "Next" at bounding box center [328, 94] width 10 height 26
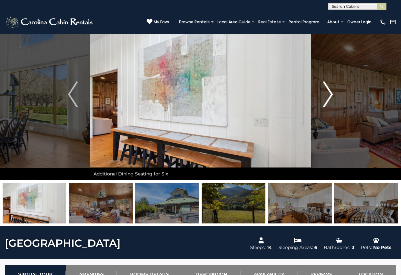
click at [326, 94] on img "Next" at bounding box center [328, 94] width 10 height 26
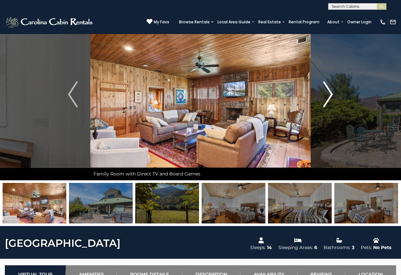
click at [326, 94] on img "Next" at bounding box center [328, 94] width 10 height 26
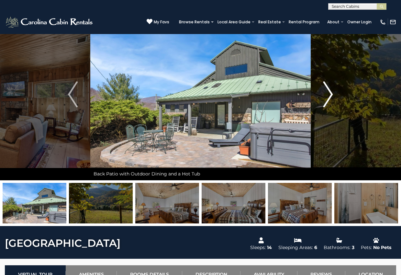
click at [326, 94] on img "Next" at bounding box center [328, 94] width 10 height 26
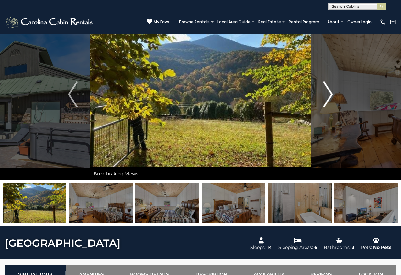
click at [326, 94] on img "Next" at bounding box center [328, 94] width 10 height 26
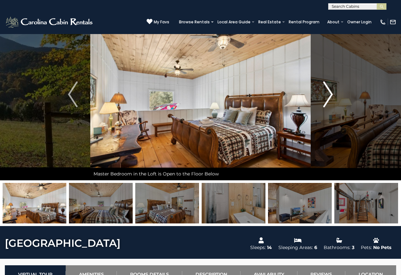
click at [326, 94] on img "Next" at bounding box center [328, 94] width 10 height 26
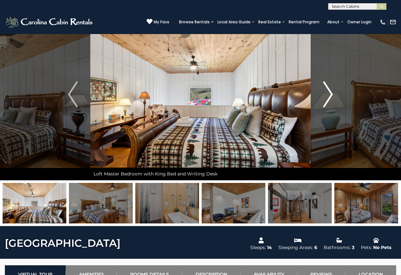
click at [326, 94] on img "Next" at bounding box center [328, 94] width 10 height 26
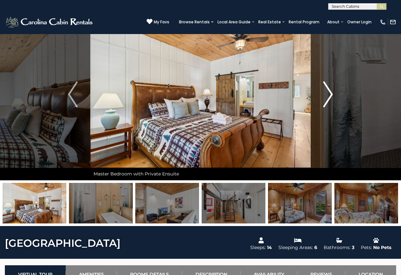
click at [326, 94] on img "Next" at bounding box center [328, 94] width 10 height 26
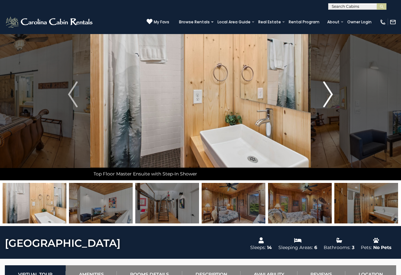
click at [326, 94] on img "Next" at bounding box center [328, 94] width 10 height 26
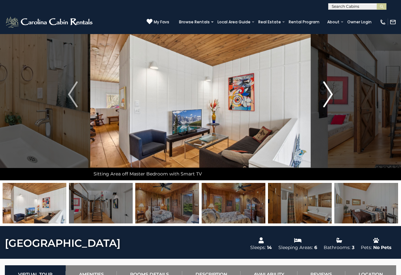
click at [326, 94] on img "Next" at bounding box center [328, 94] width 10 height 26
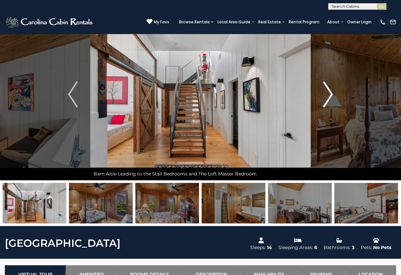
click at [326, 94] on img "Next" at bounding box center [328, 94] width 10 height 26
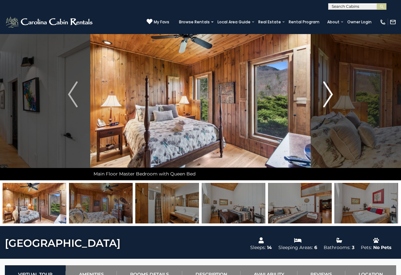
click at [326, 94] on img "Next" at bounding box center [328, 94] width 10 height 26
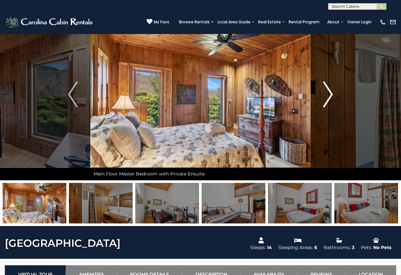
click at [326, 94] on img "Next" at bounding box center [328, 94] width 10 height 26
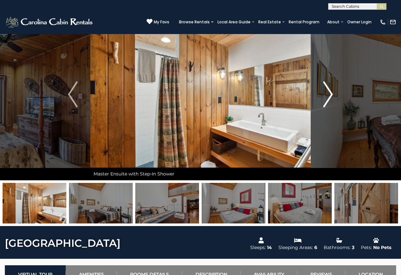
click at [326, 94] on img "Next" at bounding box center [328, 94] width 10 height 26
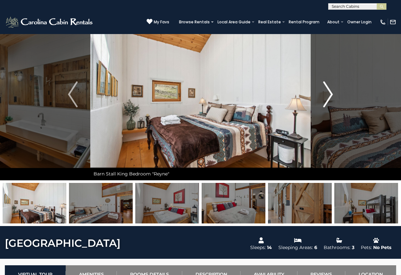
click at [326, 94] on img "Next" at bounding box center [328, 94] width 10 height 26
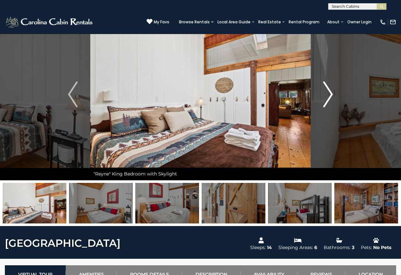
click at [326, 94] on img "Next" at bounding box center [328, 94] width 10 height 26
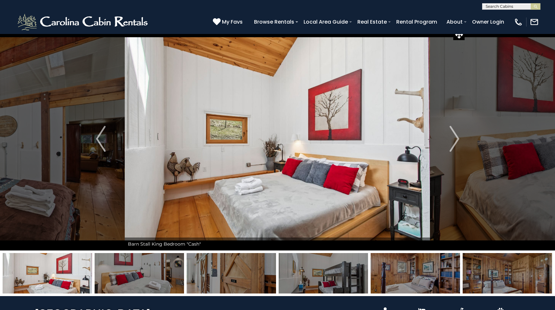
scroll to position [0, 0]
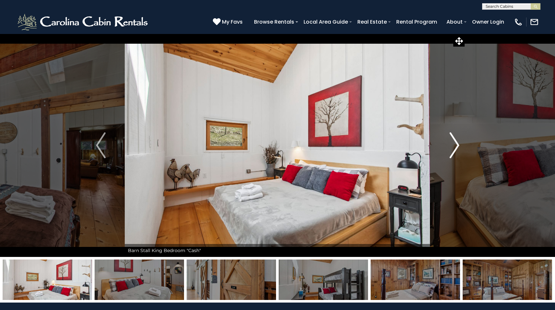
click at [401, 141] on img "Next" at bounding box center [454, 145] width 10 height 26
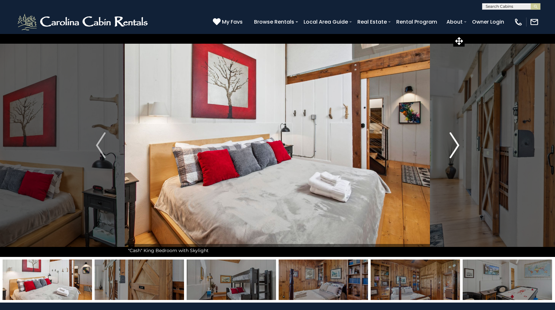
click at [401, 141] on img "Next" at bounding box center [454, 145] width 10 height 26
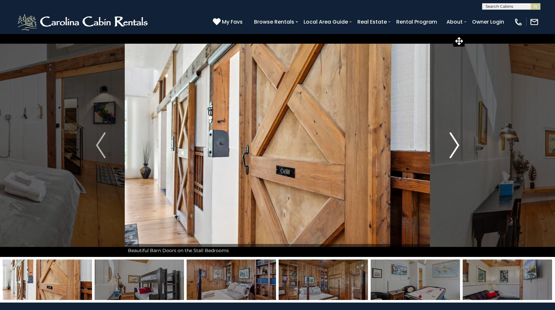
click at [401, 141] on img "Next" at bounding box center [454, 145] width 10 height 26
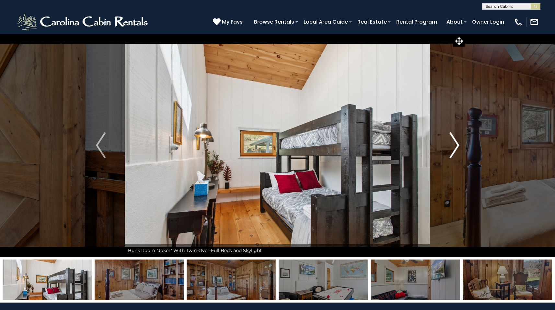
click at [401, 141] on img "Next" at bounding box center [454, 145] width 10 height 26
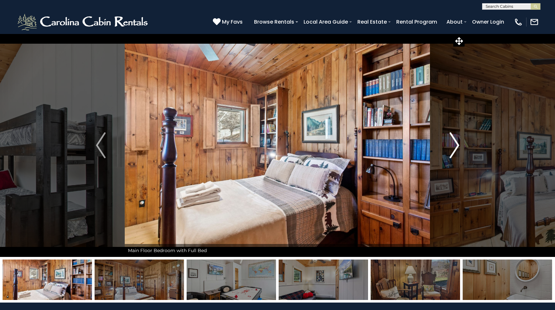
click at [401, 141] on img "Next" at bounding box center [454, 145] width 10 height 26
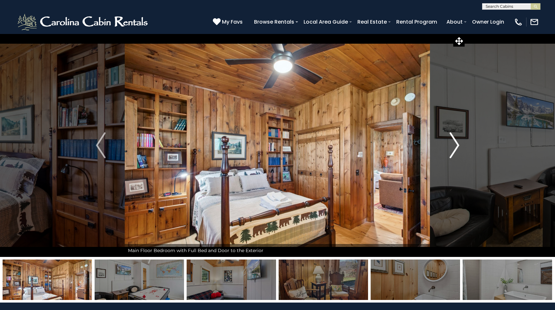
click at [401, 141] on img "Next" at bounding box center [454, 145] width 10 height 26
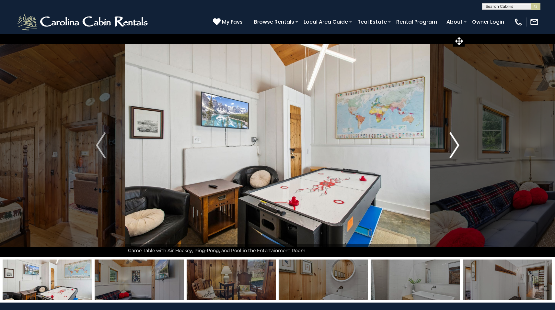
click at [401, 141] on img "Next" at bounding box center [454, 145] width 10 height 26
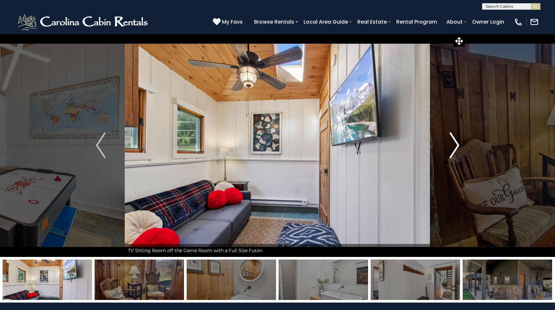
click at [401, 141] on img "Next" at bounding box center [454, 145] width 10 height 26
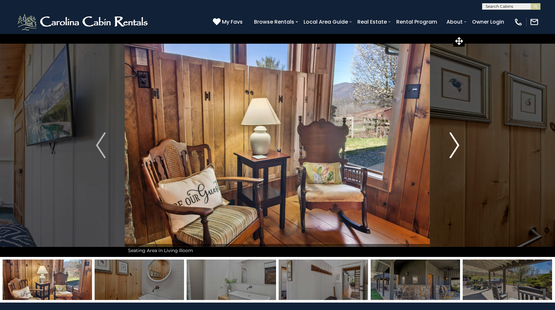
click at [401, 141] on img "Next" at bounding box center [454, 145] width 10 height 26
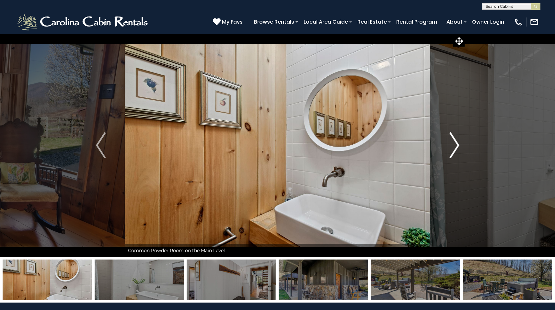
click at [401, 141] on img "Next" at bounding box center [454, 145] width 10 height 26
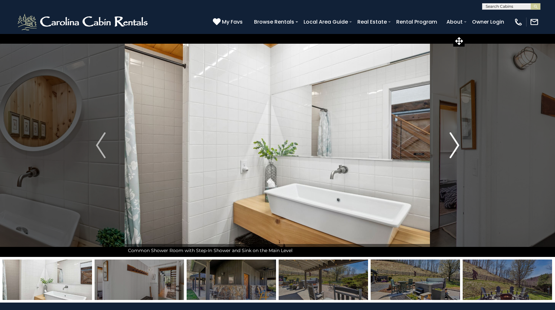
click at [401, 141] on img "Next" at bounding box center [454, 145] width 10 height 26
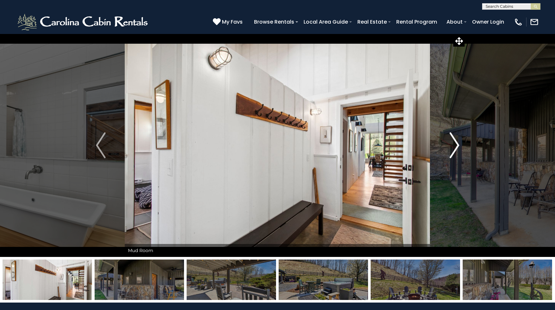
click at [401, 141] on img "Next" at bounding box center [454, 145] width 10 height 26
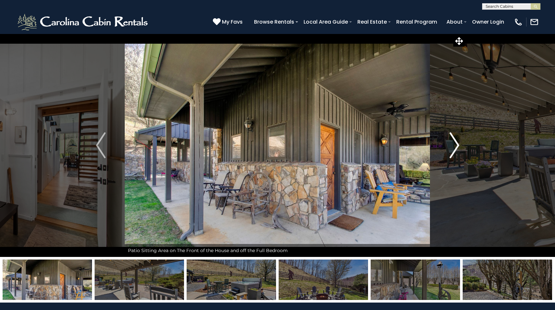
click at [401, 141] on img "Next" at bounding box center [454, 145] width 10 height 26
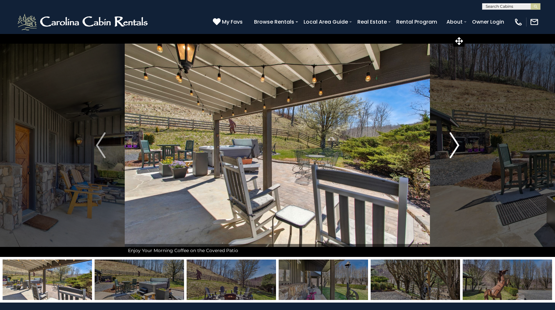
click at [401, 141] on img "Next" at bounding box center [454, 145] width 10 height 26
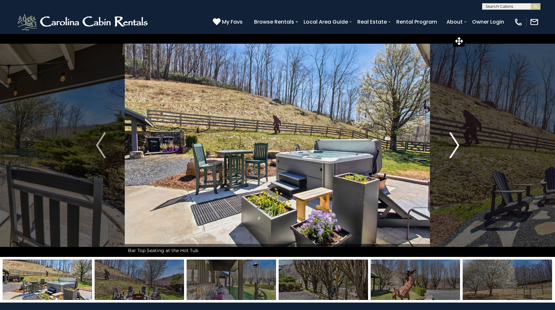
click at [401, 141] on img "Next" at bounding box center [454, 145] width 10 height 26
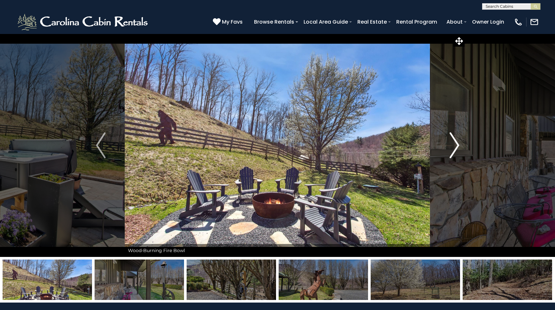
click at [401, 141] on img "Next" at bounding box center [454, 145] width 10 height 26
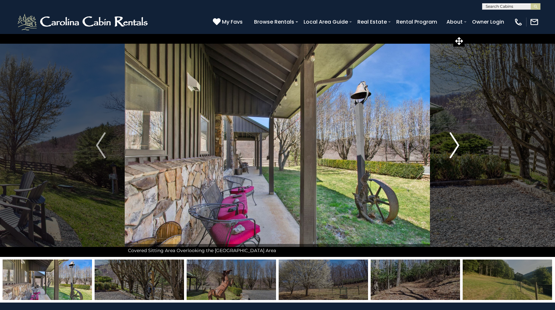
click at [401, 141] on img "Next" at bounding box center [454, 145] width 10 height 26
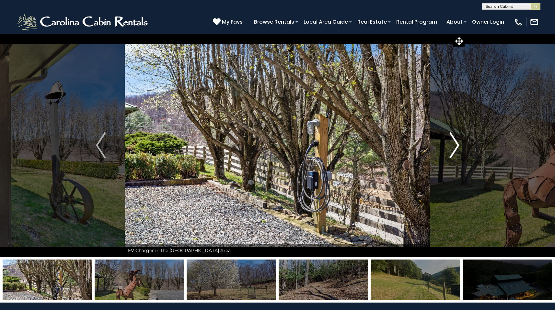
click at [401, 141] on img "Next" at bounding box center [454, 145] width 10 height 26
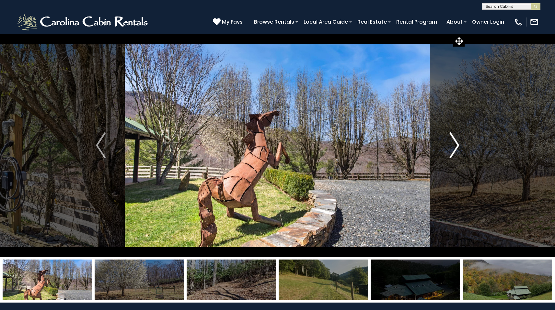
click at [401, 141] on img "Next" at bounding box center [454, 145] width 10 height 26
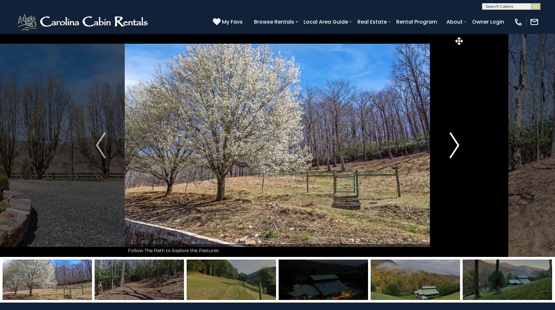
click at [401, 141] on img "Next" at bounding box center [454, 145] width 10 height 26
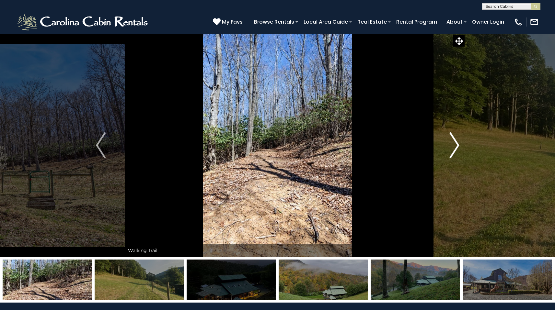
click at [401, 141] on img "Next" at bounding box center [454, 145] width 10 height 26
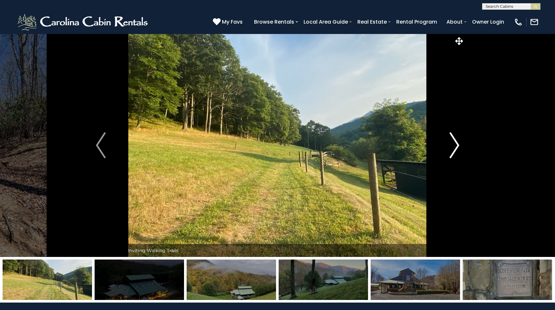
click at [401, 141] on img "Next" at bounding box center [454, 145] width 10 height 26
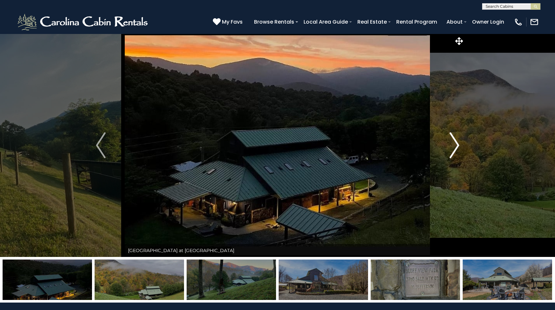
click at [401, 141] on img "Next" at bounding box center [454, 145] width 10 height 26
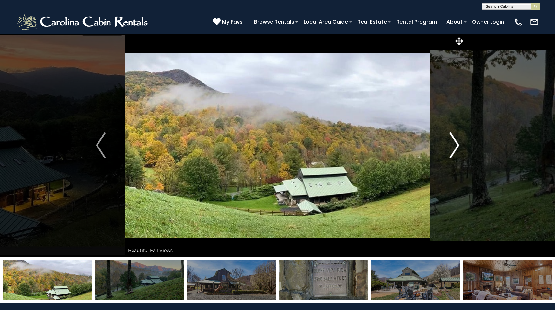
click at [401, 141] on img "Next" at bounding box center [454, 145] width 10 height 26
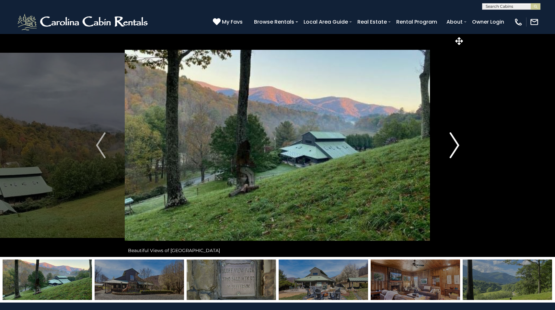
click at [401, 141] on img "Next" at bounding box center [454, 145] width 10 height 26
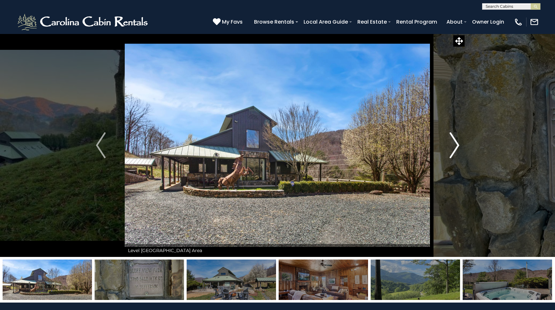
click at [401, 141] on img "Next" at bounding box center [454, 145] width 10 height 26
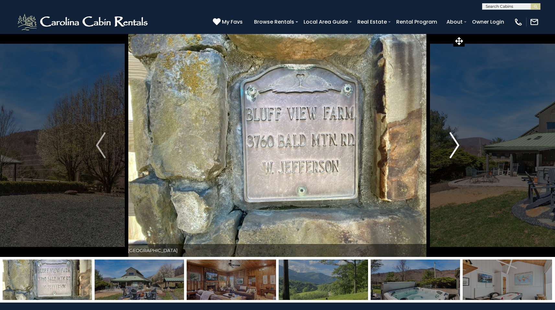
click at [401, 141] on img "Next" at bounding box center [454, 145] width 10 height 26
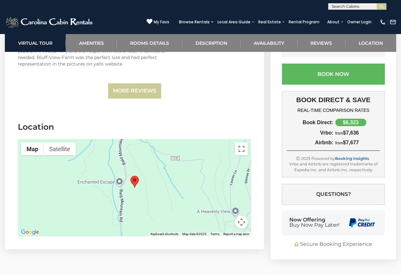
scroll to position [1912, 0]
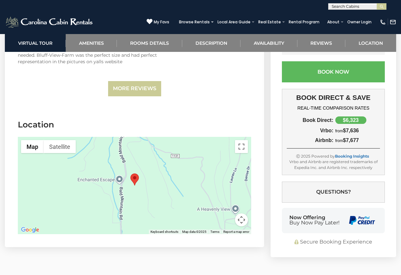
click at [243, 213] on button "Map camera controls" at bounding box center [241, 219] width 13 height 13
click at [226, 182] on button "Zoom in" at bounding box center [225, 187] width 13 height 13
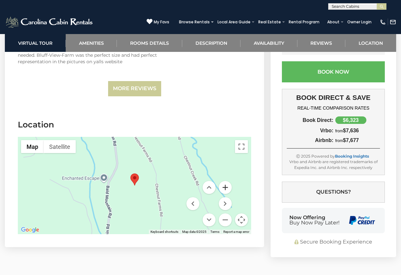
click at [226, 182] on button "Zoom in" at bounding box center [225, 187] width 13 height 13
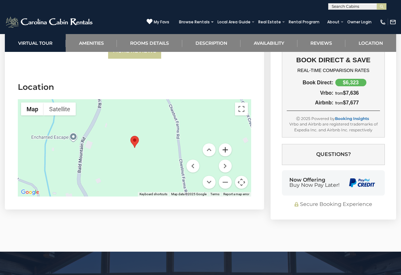
scroll to position [1904, 0]
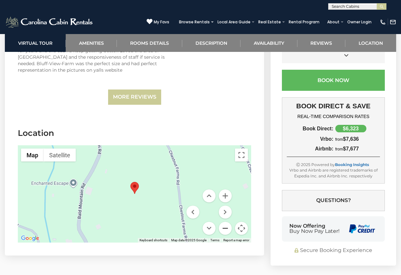
click at [223, 221] on button "Zoom out" at bounding box center [225, 227] width 13 height 13
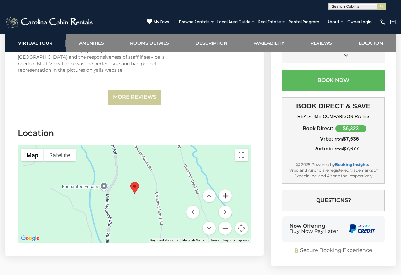
click at [227, 189] on button "Zoom in" at bounding box center [225, 195] width 13 height 13
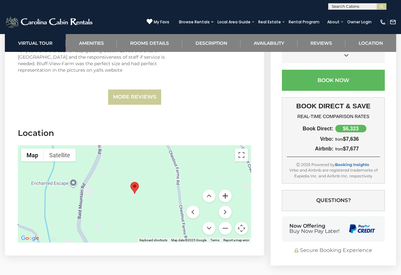
click at [227, 189] on button "Zoom in" at bounding box center [225, 195] width 13 height 13
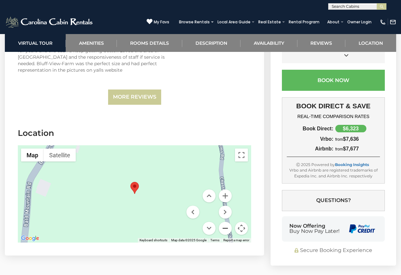
click at [223, 221] on button "Zoom out" at bounding box center [225, 227] width 13 height 13
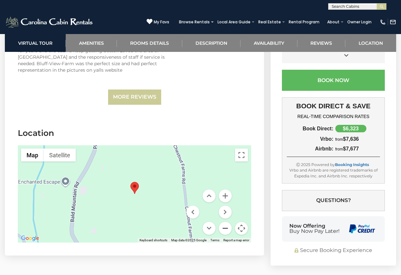
click at [223, 221] on button "Zoom out" at bounding box center [225, 227] width 13 height 13
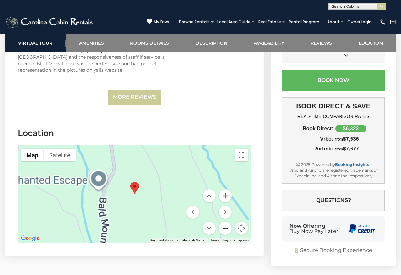
click at [223, 221] on button "Zoom out" at bounding box center [225, 227] width 13 height 13
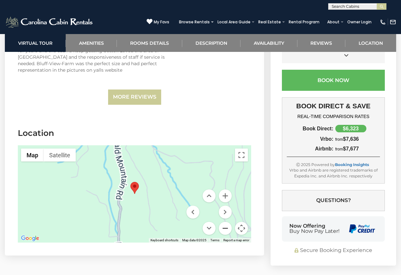
click at [223, 221] on button "Zoom out" at bounding box center [225, 227] width 13 height 13
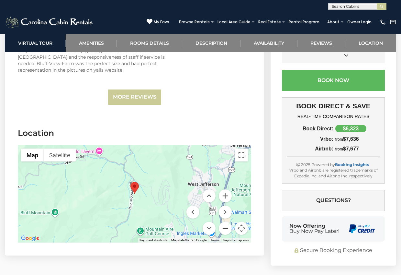
click at [223, 221] on button "Zoom out" at bounding box center [225, 227] width 13 height 13
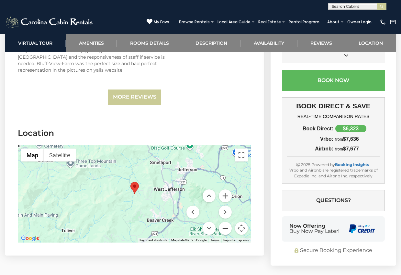
click at [223, 221] on button "Zoom out" at bounding box center [225, 227] width 13 height 13
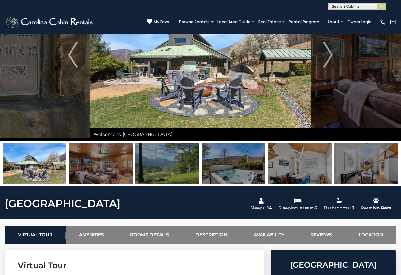
scroll to position [0, 0]
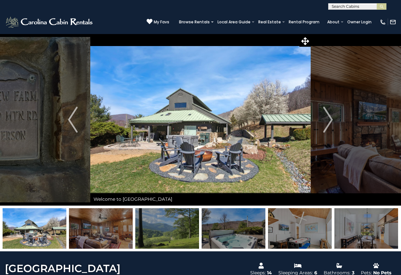
click at [169, 223] on img at bounding box center [167, 228] width 64 height 40
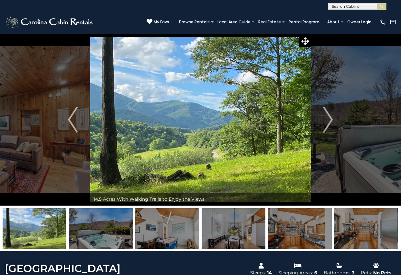
click at [96, 234] on img at bounding box center [101, 228] width 64 height 40
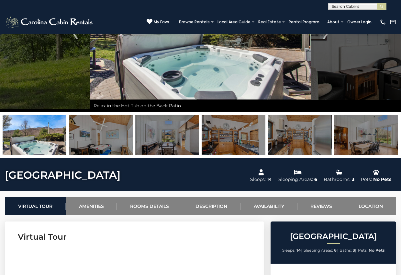
scroll to position [92, 0]
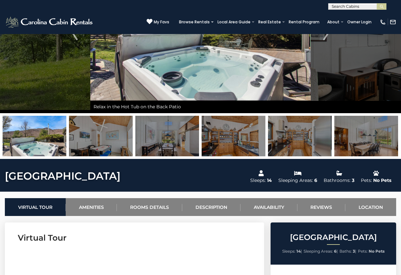
click at [384, 150] on img at bounding box center [366, 136] width 64 height 40
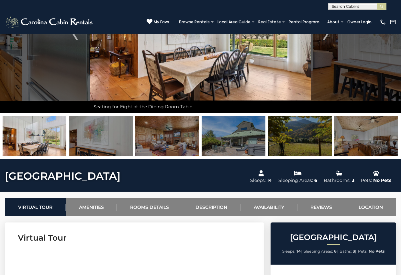
click at [235, 134] on img at bounding box center [234, 136] width 64 height 40
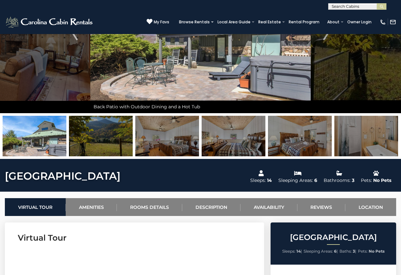
click at [112, 140] on img at bounding box center [101, 136] width 64 height 40
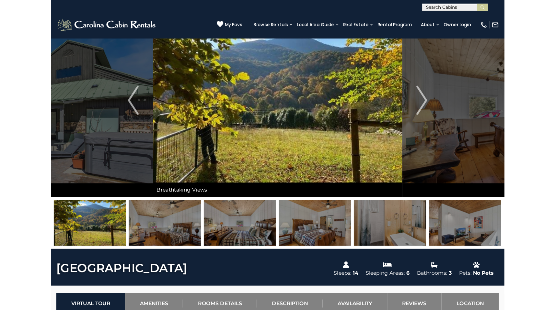
scroll to position [30, 0]
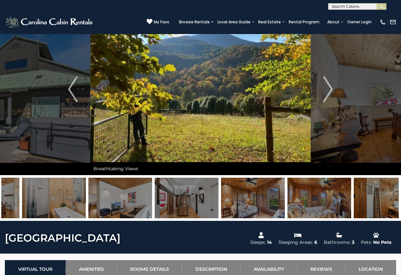
drag, startPoint x: 362, startPoint y: 204, endPoint x: 114, endPoint y: 203, distance: 248.4
click at [101, 202] on img at bounding box center [120, 197] width 64 height 40
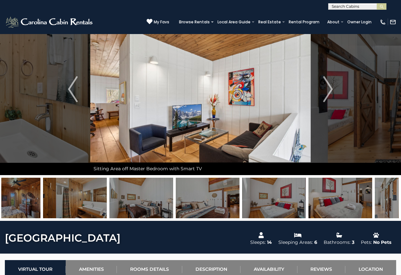
drag, startPoint x: 352, startPoint y: 202, endPoint x: 116, endPoint y: 199, distance: 235.4
click at [116, 199] on img at bounding box center [141, 197] width 64 height 40
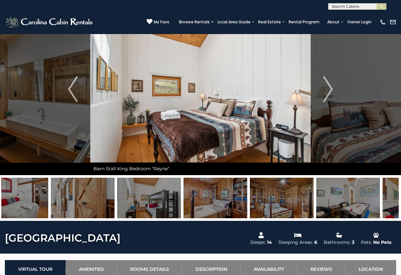
drag, startPoint x: 357, startPoint y: 208, endPoint x: 108, endPoint y: 209, distance: 248.7
click at [117, 209] on img at bounding box center [149, 197] width 64 height 40
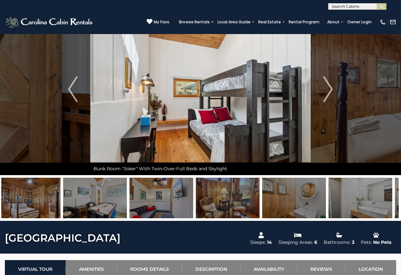
drag, startPoint x: 246, startPoint y: 205, endPoint x: 120, endPoint y: 208, distance: 125.7
click at [138, 206] on img at bounding box center [162, 197] width 64 height 40
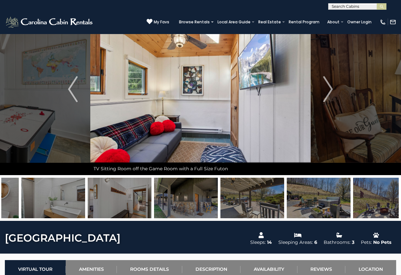
drag, startPoint x: 320, startPoint y: 201, endPoint x: 123, endPoint y: 209, distance: 197.0
click at [137, 206] on img at bounding box center [120, 197] width 64 height 40
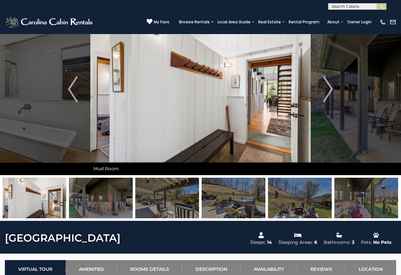
click at [97, 200] on img at bounding box center [101, 197] width 64 height 40
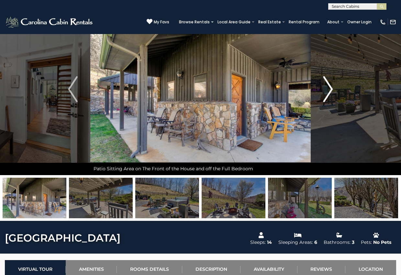
click at [329, 91] on img "Next" at bounding box center [328, 89] width 10 height 26
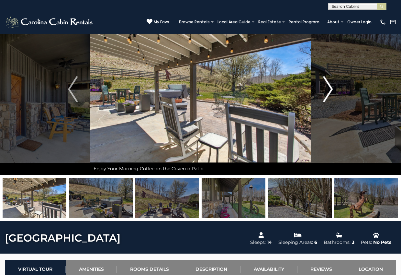
click at [328, 88] on img "Next" at bounding box center [328, 89] width 10 height 26
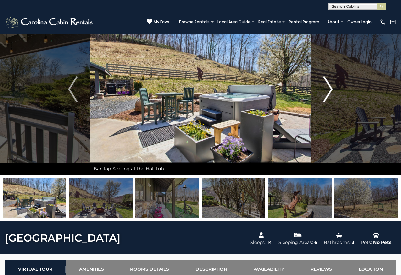
click at [328, 91] on img "Next" at bounding box center [328, 89] width 10 height 26
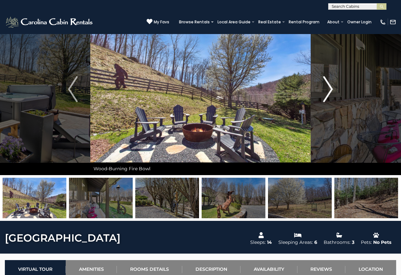
click at [328, 91] on img "Next" at bounding box center [328, 89] width 10 height 26
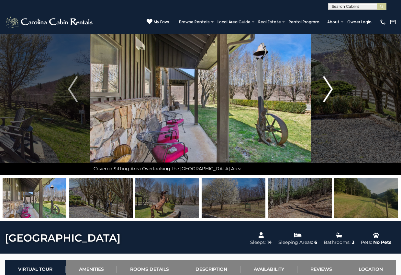
click at [328, 91] on img "Next" at bounding box center [328, 89] width 10 height 26
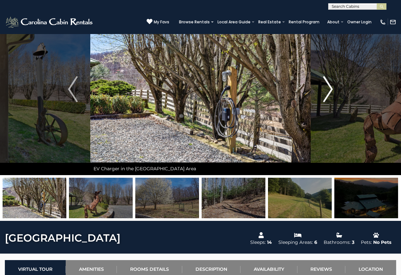
click at [328, 91] on img "Next" at bounding box center [328, 89] width 10 height 26
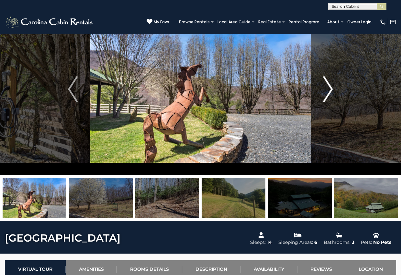
click at [328, 91] on img "Next" at bounding box center [328, 89] width 10 height 26
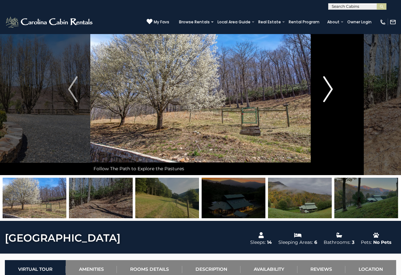
click at [328, 91] on img "Next" at bounding box center [328, 89] width 10 height 26
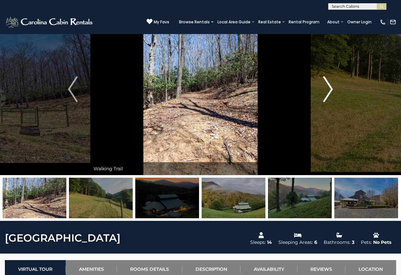
click at [328, 91] on img "Next" at bounding box center [328, 89] width 10 height 26
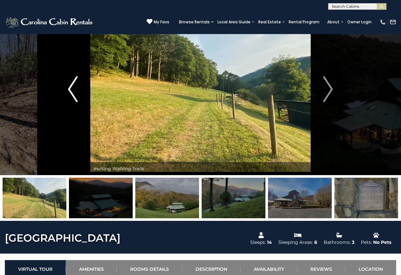
click at [72, 91] on img "Previous" at bounding box center [73, 89] width 10 height 26
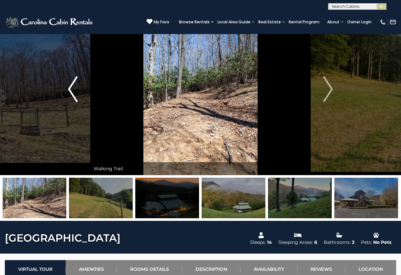
click at [72, 91] on img "Previous" at bounding box center [73, 89] width 10 height 26
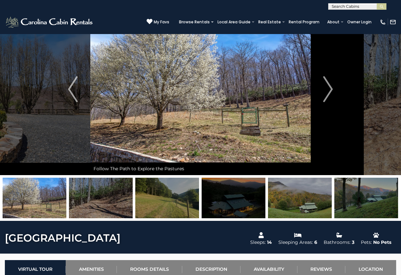
click at [299, 200] on img at bounding box center [300, 197] width 64 height 40
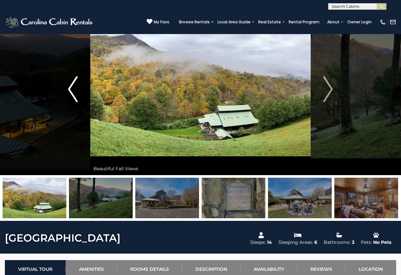
click at [71, 89] on img "Previous" at bounding box center [73, 89] width 10 height 26
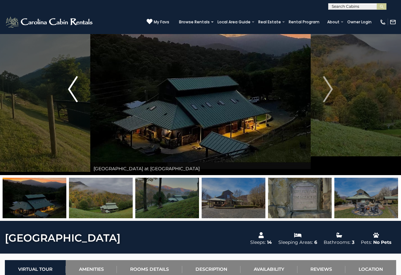
click at [71, 89] on img "Previous" at bounding box center [73, 89] width 10 height 26
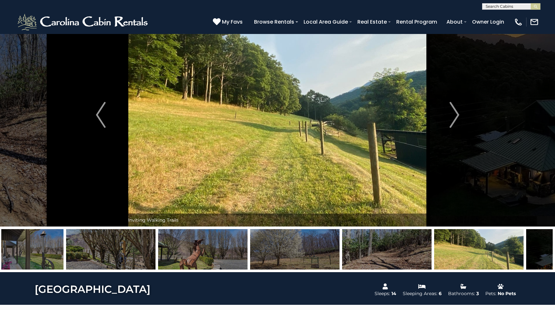
drag, startPoint x: 35, startPoint y: 255, endPoint x: 474, endPoint y: 239, distance: 440.0
click at [401, 240] on img at bounding box center [478, 249] width 89 height 40
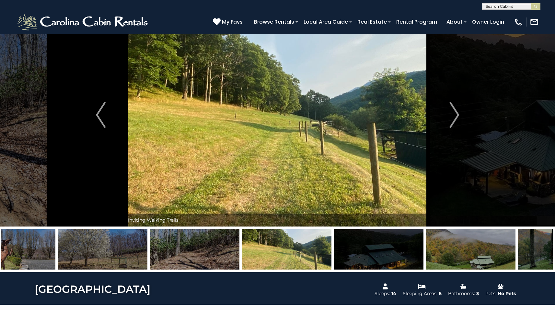
drag, startPoint x: 197, startPoint y: 265, endPoint x: 367, endPoint y: 264, distance: 170.3
click at [354, 266] on div at bounding box center [516, 249] width 9931 height 40
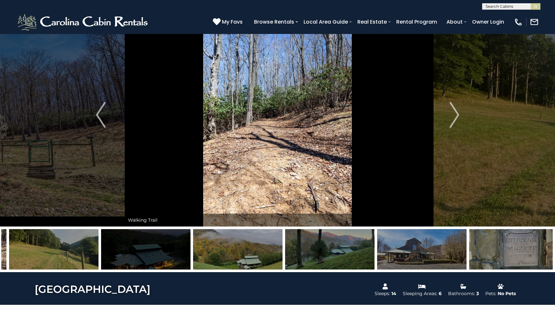
drag, startPoint x: 483, startPoint y: 252, endPoint x: 245, endPoint y: 254, distance: 237.7
click at [377, 253] on img at bounding box center [421, 249] width 89 height 40
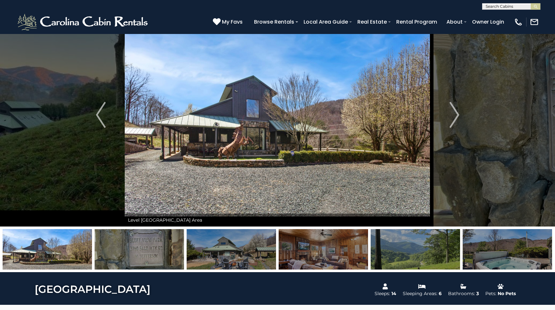
drag, startPoint x: 377, startPoint y: 253, endPoint x: 139, endPoint y: 257, distance: 238.3
click at [370, 256] on img at bounding box center [414, 249] width 89 height 40
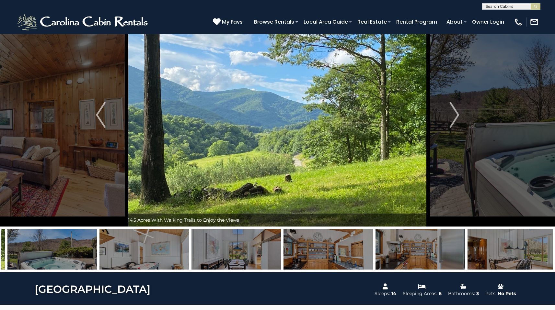
drag, startPoint x: 275, startPoint y: 257, endPoint x: 85, endPoint y: 258, distance: 190.4
click at [191, 257] on img at bounding box center [235, 249] width 89 height 40
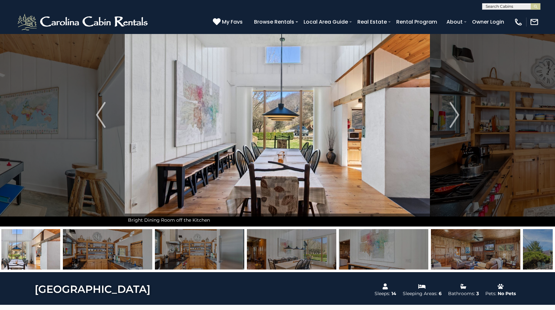
drag, startPoint x: 318, startPoint y: 254, endPoint x: 47, endPoint y: 257, distance: 271.0
click at [247, 258] on img at bounding box center [291, 249] width 89 height 40
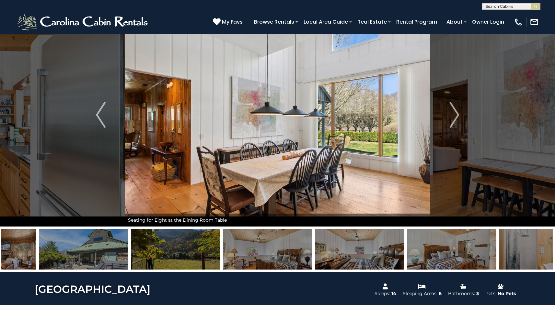
drag, startPoint x: 320, startPoint y: 252, endPoint x: 80, endPoint y: 252, distance: 239.6
click at [80, 252] on img at bounding box center [83, 249] width 89 height 40
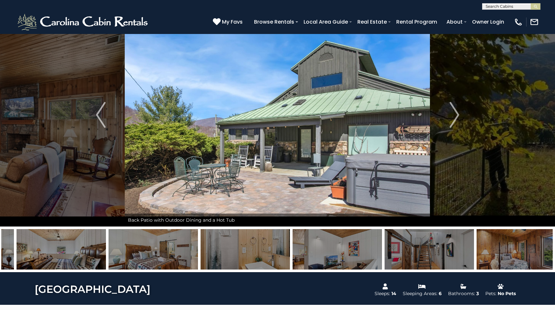
drag, startPoint x: 404, startPoint y: 256, endPoint x: 178, endPoint y: 259, distance: 225.7
click at [178, 259] on img at bounding box center [152, 249] width 89 height 40
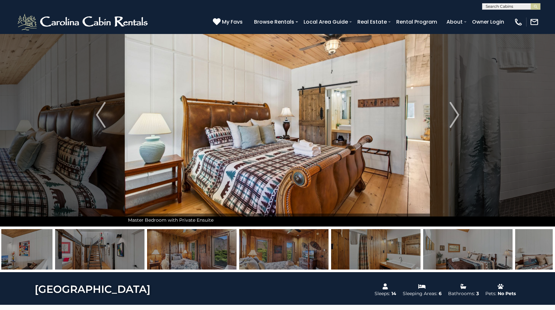
drag, startPoint x: 411, startPoint y: 255, endPoint x: 147, endPoint y: 256, distance: 264.2
click at [161, 256] on img at bounding box center [191, 249] width 89 height 40
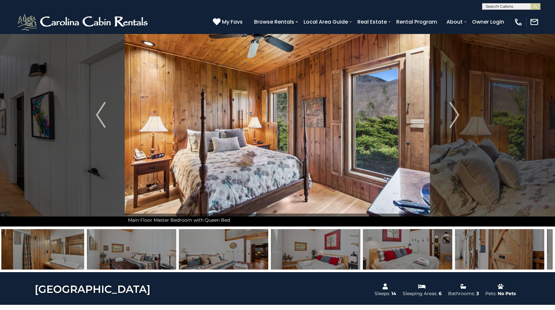
drag, startPoint x: 303, startPoint y: 260, endPoint x: 146, endPoint y: 259, distance: 156.7
click at [179, 259] on img at bounding box center [223, 249] width 89 height 40
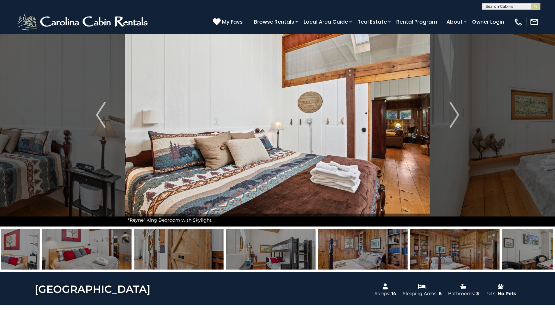
drag, startPoint x: 385, startPoint y: 258, endPoint x: 175, endPoint y: 255, distance: 209.8
click at [226, 255] on img at bounding box center [270, 249] width 89 height 40
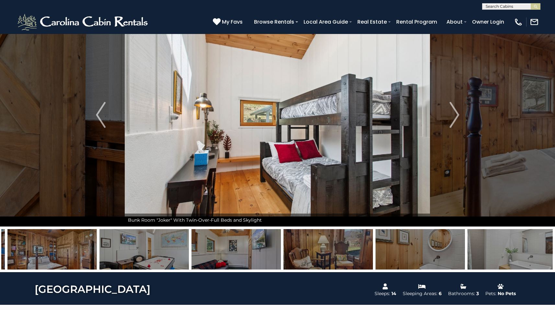
drag, startPoint x: 367, startPoint y: 259, endPoint x: 150, endPoint y: 259, distance: 216.6
click at [161, 259] on img at bounding box center [143, 249] width 89 height 40
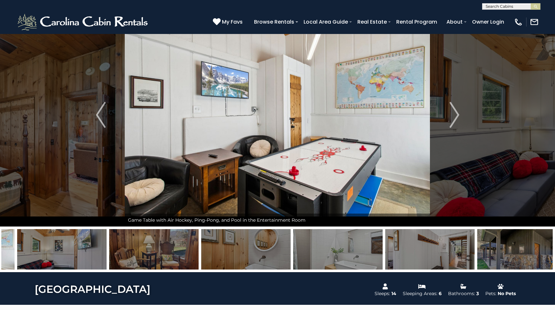
drag, startPoint x: 364, startPoint y: 257, endPoint x: 168, endPoint y: 254, distance: 195.6
click at [201, 254] on img at bounding box center [245, 249] width 89 height 40
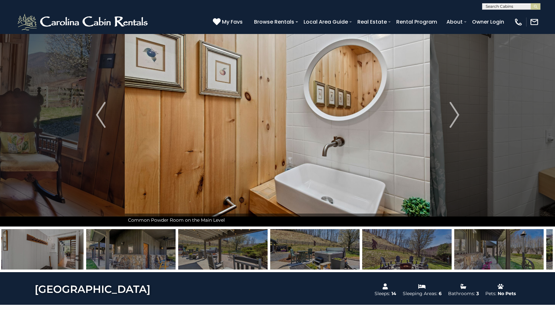
drag, startPoint x: 362, startPoint y: 257, endPoint x: 167, endPoint y: 254, distance: 195.0
click at [167, 254] on img at bounding box center [130, 249] width 89 height 40
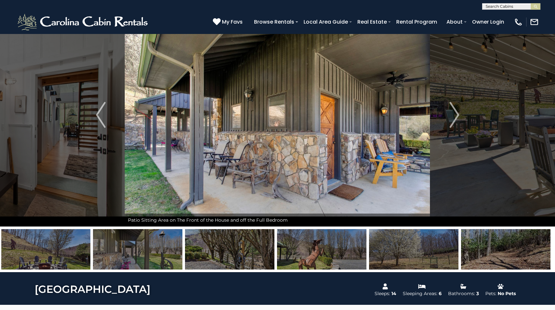
drag, startPoint x: 415, startPoint y: 256, endPoint x: 120, endPoint y: 257, distance: 295.3
click at [120, 257] on img at bounding box center [137, 249] width 89 height 40
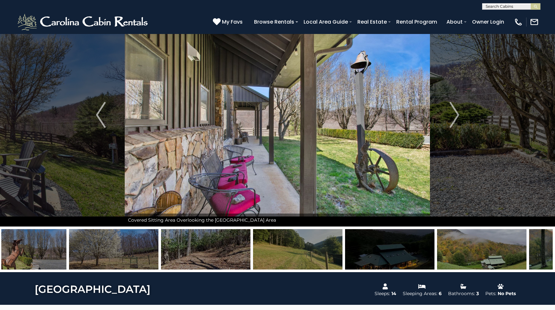
drag, startPoint x: 410, startPoint y: 256, endPoint x: 159, endPoint y: 253, distance: 251.0
click at [166, 253] on img at bounding box center [205, 249] width 89 height 40
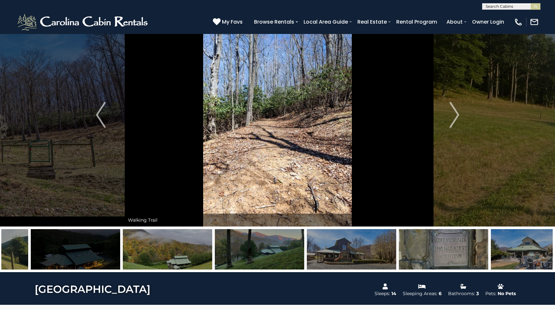
drag, startPoint x: 329, startPoint y: 253, endPoint x: 174, endPoint y: 253, distance: 155.7
click at [174, 253] on img at bounding box center [167, 249] width 89 height 40
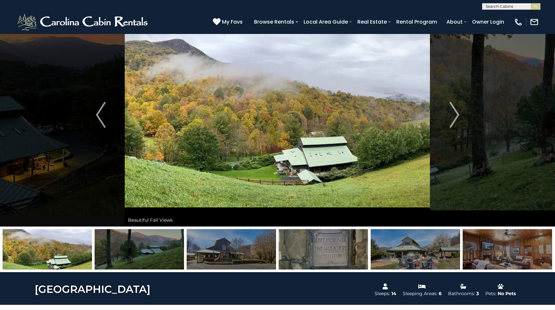
click at [327, 245] on img at bounding box center [322, 249] width 89 height 40
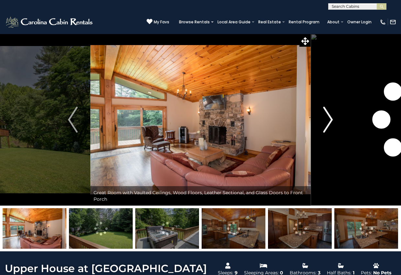
click at [332, 121] on img "Next" at bounding box center [328, 120] width 10 height 26
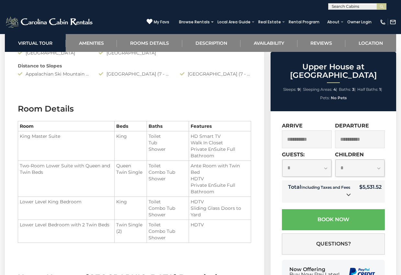
scroll to position [697, 0]
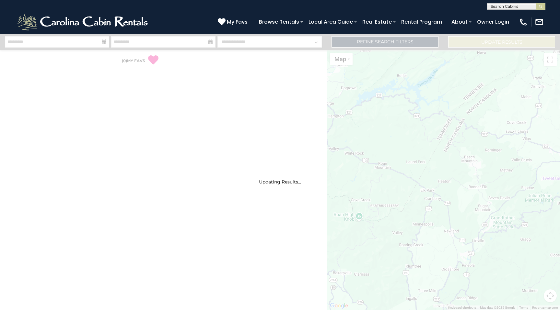
click at [202, 14] on div "[PHONE_NUMBER] My Favs Browse Rentals Local Area Guide Activities & Attractions…" at bounding box center [280, 22] width 560 height 24
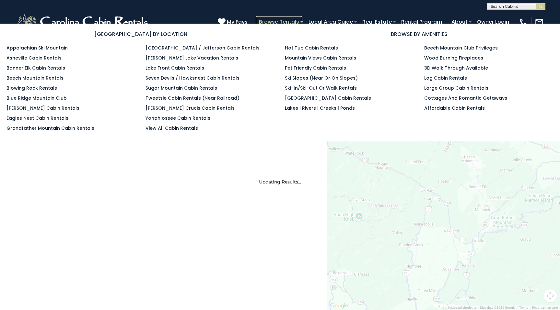
click at [276, 21] on link "Browse Rentals" at bounding box center [278, 21] width 47 height 11
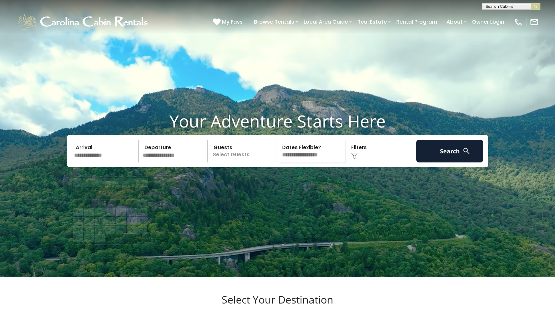
click at [98, 163] on input "text" at bounding box center [105, 151] width 67 height 23
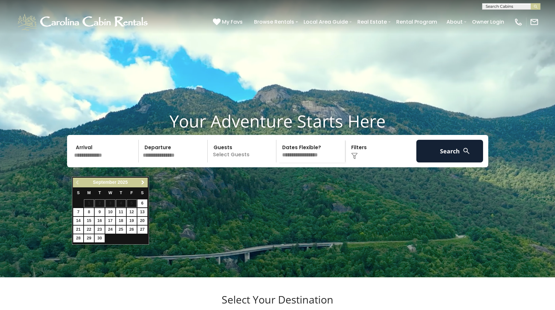
click at [141, 181] on span "Next" at bounding box center [142, 182] width 5 height 5
click at [134, 230] on link "26" at bounding box center [132, 230] width 10 height 8
type input "********"
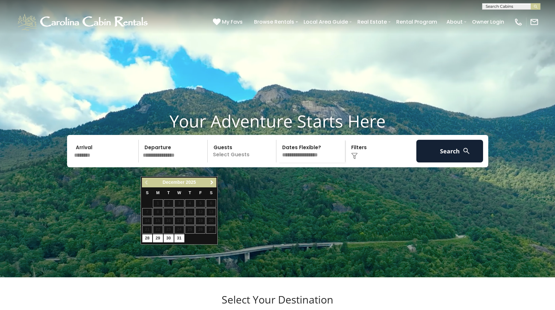
click at [213, 183] on span "Next" at bounding box center [211, 182] width 5 height 5
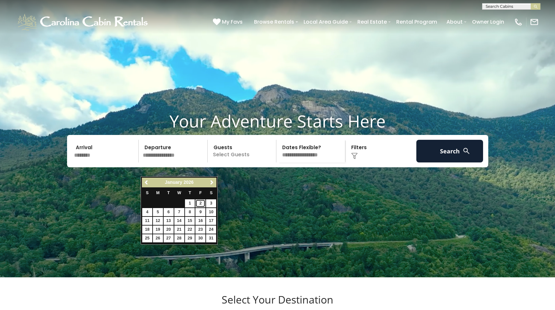
click at [202, 203] on link "2" at bounding box center [200, 203] width 10 height 8
type input "******"
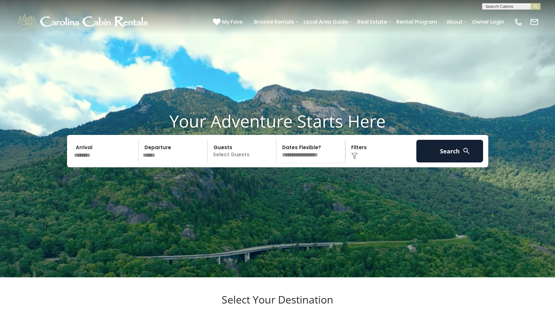
click at [235, 163] on p "Select Guests" at bounding box center [242, 151] width 67 height 23
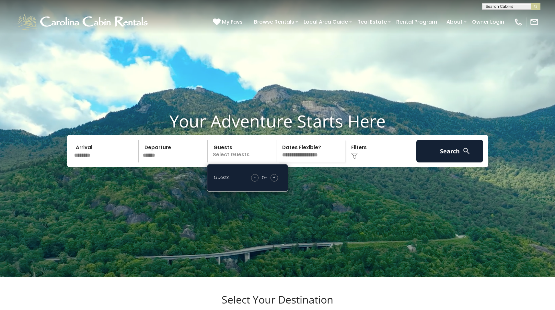
click at [275, 181] on span "+" at bounding box center [274, 177] width 3 height 6
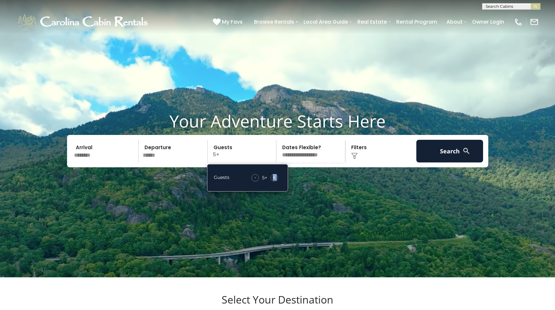
click at [275, 181] on span "+" at bounding box center [274, 177] width 3 height 6
click at [360, 163] on div "Click to Choose" at bounding box center [380, 151] width 67 height 23
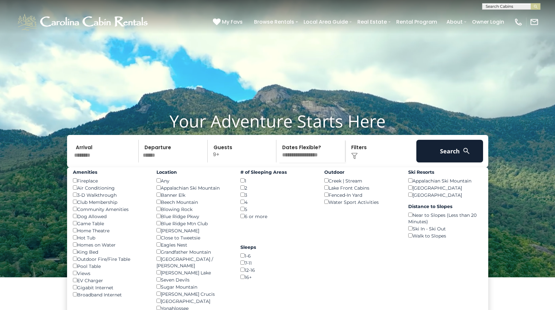
click at [242, 274] on div "12-16 ()" at bounding box center [277, 269] width 74 height 7
click at [241, 274] on div "12-16 ()" at bounding box center [277, 269] width 74 height 7
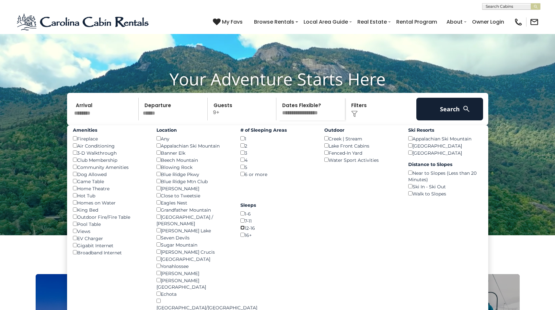
scroll to position [43, 0]
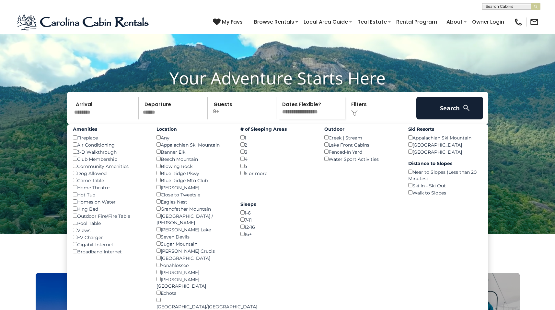
click at [72, 188] on div "Amenities Fireplace () Air Conditioning () 3-D Walkthrough () Club Membership (…" at bounding box center [110, 189] width 84 height 131
click at [447, 119] on button "Search" at bounding box center [449, 108] width 67 height 23
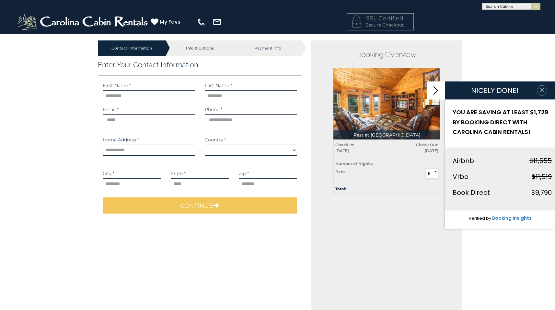
click at [542, 89] on icon "button" at bounding box center [541, 90] width 4 height 4
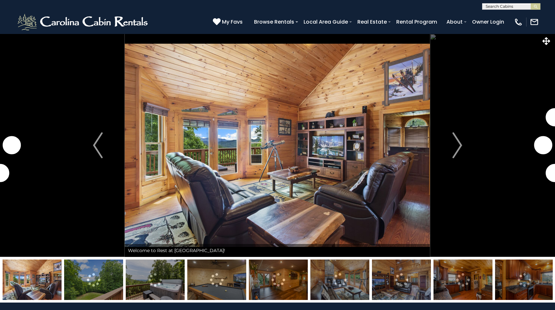
select select "*"
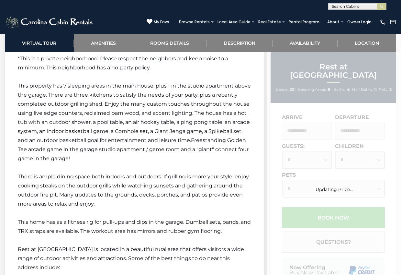
scroll to position [1297, 0]
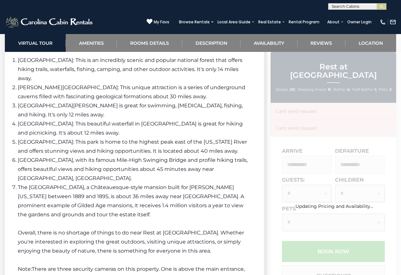
click at [373, 117] on div "Updating Pricing and Availability..." at bounding box center [334, 196] width 134 height 288
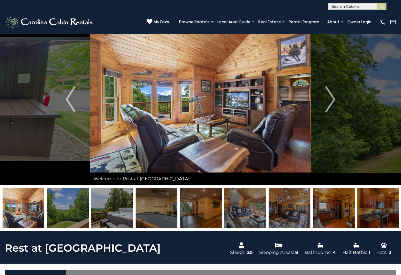
scroll to position [66, 0]
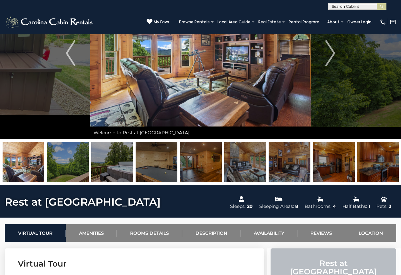
click at [69, 162] on img at bounding box center [68, 161] width 42 height 40
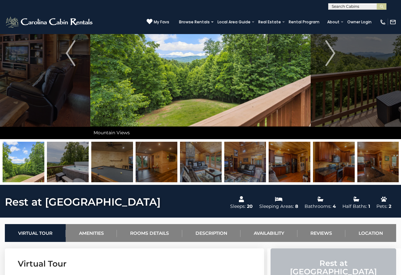
drag, startPoint x: 372, startPoint y: 169, endPoint x: 434, endPoint y: 167, distance: 61.6
click at [82, 164] on img at bounding box center [68, 161] width 42 height 40
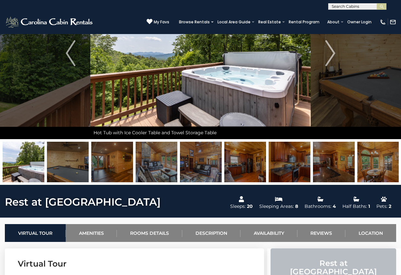
click at [26, 165] on img at bounding box center [24, 161] width 42 height 40
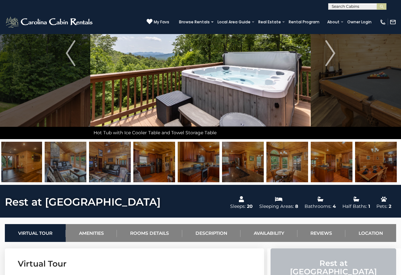
drag, startPoint x: 322, startPoint y: 167, endPoint x: 96, endPoint y: 161, distance: 226.1
click at [266, 160] on img at bounding box center [287, 161] width 42 height 40
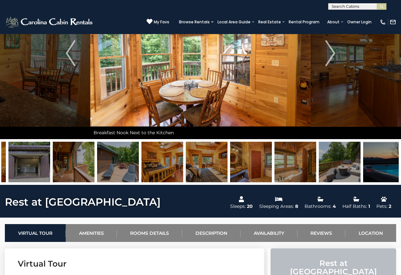
drag, startPoint x: 295, startPoint y: 170, endPoint x: 60, endPoint y: 168, distance: 235.1
click at [97, 168] on img at bounding box center [118, 161] width 42 height 40
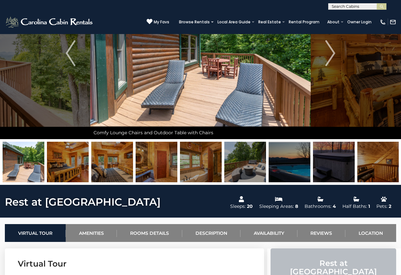
click at [248, 165] on img at bounding box center [245, 161] width 42 height 40
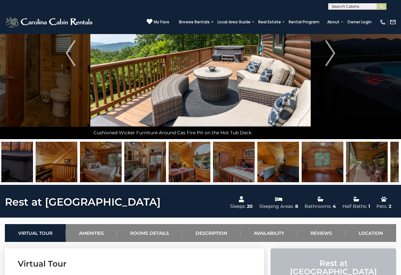
drag, startPoint x: 333, startPoint y: 177, endPoint x: 116, endPoint y: 173, distance: 216.6
click at [213, 173] on img at bounding box center [234, 161] width 42 height 40
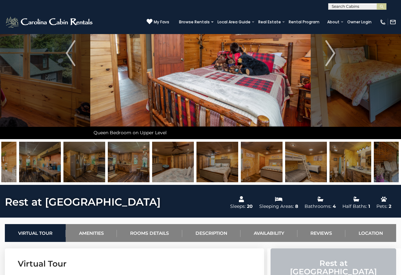
drag, startPoint x: 307, startPoint y: 170, endPoint x: 60, endPoint y: 173, distance: 246.4
click at [78, 171] on img at bounding box center [84, 161] width 42 height 40
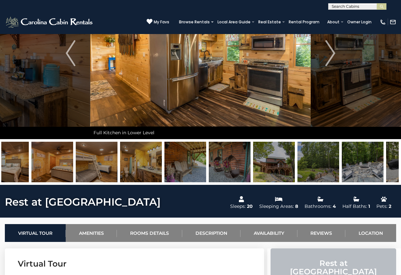
drag, startPoint x: 300, startPoint y: 169, endPoint x: 144, endPoint y: 168, distance: 156.4
click at [144, 168] on img at bounding box center [141, 161] width 42 height 40
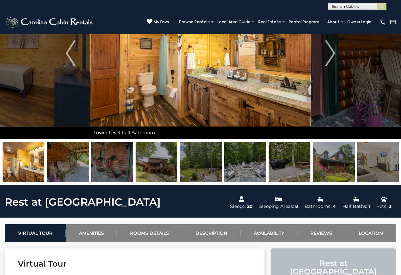
click at [151, 166] on img at bounding box center [157, 161] width 42 height 40
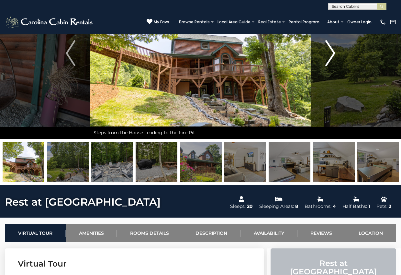
click at [330, 52] on img "Next" at bounding box center [331, 53] width 10 height 26
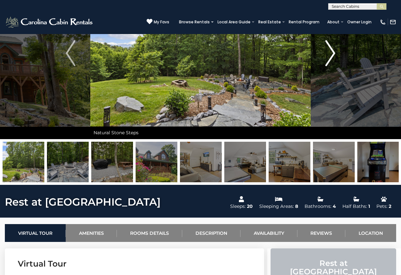
click at [330, 52] on img "Next" at bounding box center [331, 53] width 10 height 26
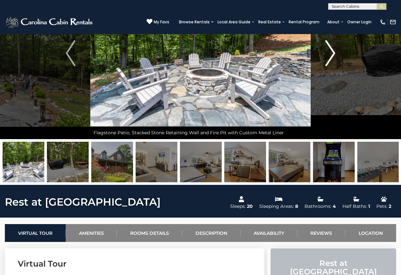
click at [330, 52] on img "Next" at bounding box center [331, 53] width 10 height 26
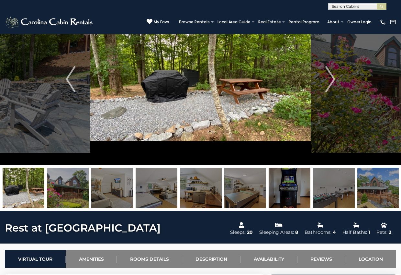
scroll to position [38, 0]
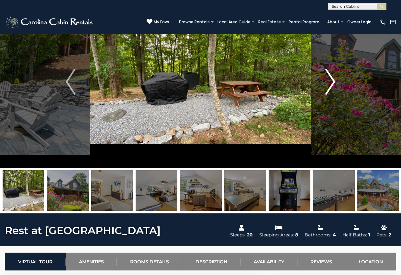
click at [332, 82] on img "Next" at bounding box center [331, 82] width 10 height 26
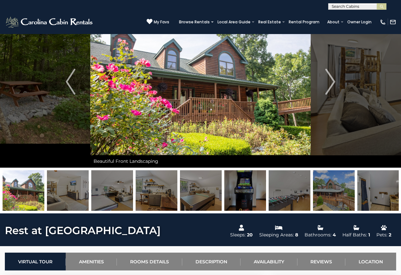
click at [75, 194] on img at bounding box center [68, 190] width 42 height 40
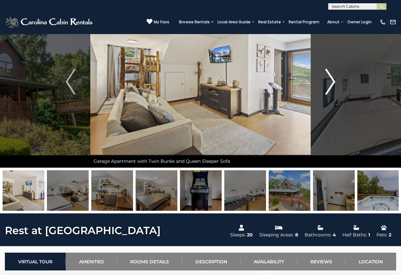
click at [330, 81] on img "Next" at bounding box center [331, 82] width 10 height 26
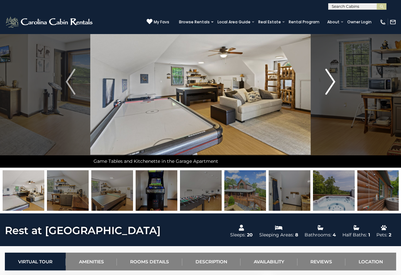
click at [330, 81] on img "Next" at bounding box center [331, 82] width 10 height 26
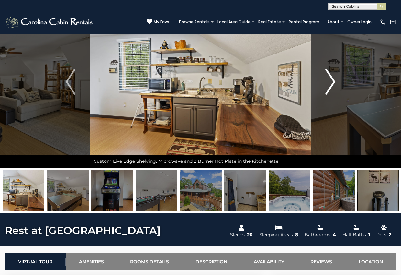
click at [330, 81] on img "Next" at bounding box center [331, 82] width 10 height 26
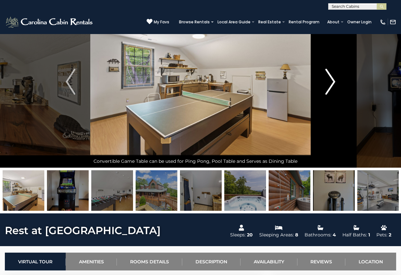
click at [330, 81] on img "Next" at bounding box center [331, 82] width 10 height 26
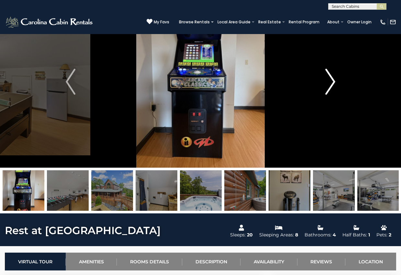
click at [330, 81] on img "Next" at bounding box center [331, 82] width 10 height 26
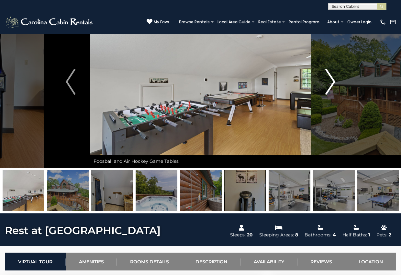
click at [330, 81] on img "Next" at bounding box center [331, 82] width 10 height 26
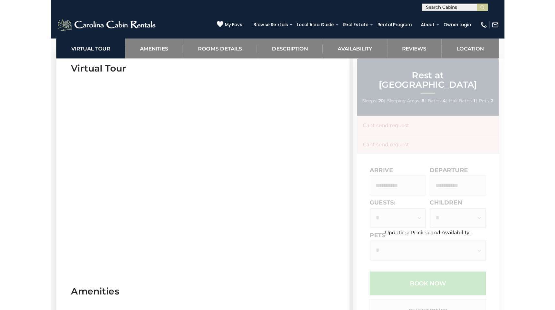
scroll to position [321, 0]
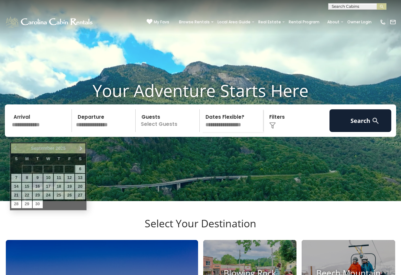
click at [43, 132] on input "text" at bounding box center [41, 120] width 62 height 23
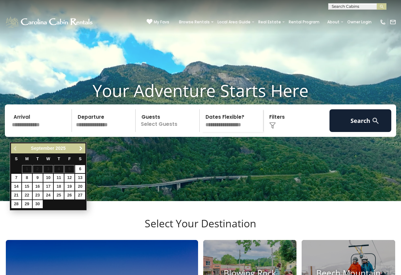
click at [81, 149] on span "Next" at bounding box center [80, 148] width 5 height 5
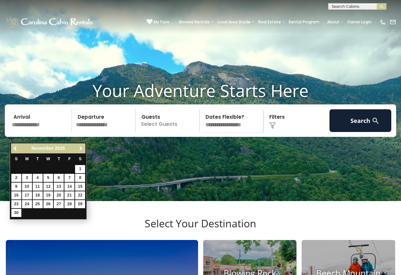
click at [81, 149] on span "Next" at bounding box center [80, 148] width 5 height 5
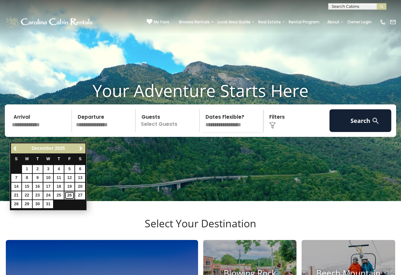
click at [69, 193] on link "26" at bounding box center [69, 195] width 10 height 8
type input "********"
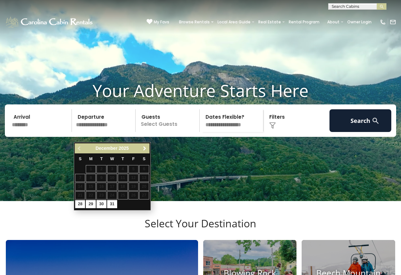
click at [144, 149] on span "Next" at bounding box center [144, 148] width 5 height 5
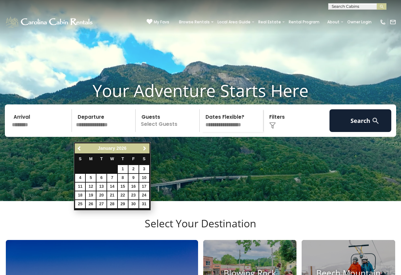
click at [144, 149] on span "Next" at bounding box center [144, 148] width 5 height 5
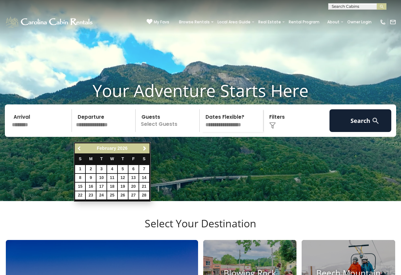
click at [80, 150] on span "Previous" at bounding box center [79, 148] width 5 height 5
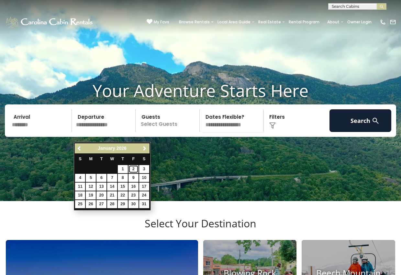
click at [134, 170] on link "2" at bounding box center [134, 169] width 10 height 8
type input "******"
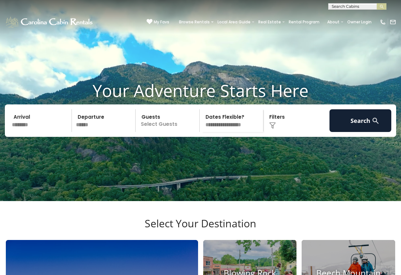
click at [167, 132] on p "Select Guests" at bounding box center [169, 120] width 62 height 23
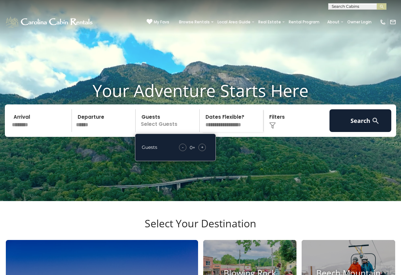
click at [203, 151] on div "+" at bounding box center [201, 146] width 7 height 7
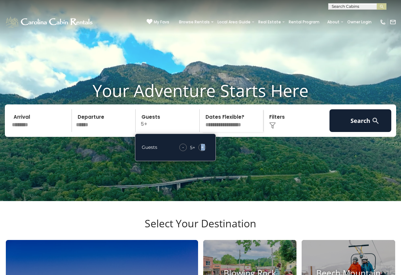
click at [203, 151] on div "+" at bounding box center [201, 146] width 7 height 7
click at [303, 132] on div "Click to Choose" at bounding box center [297, 120] width 62 height 23
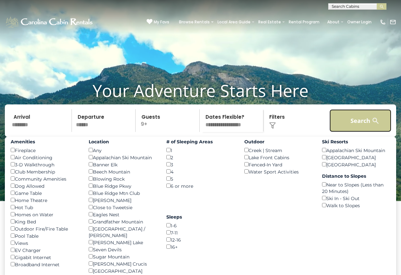
click at [362, 131] on button "Search" at bounding box center [361, 120] width 62 height 23
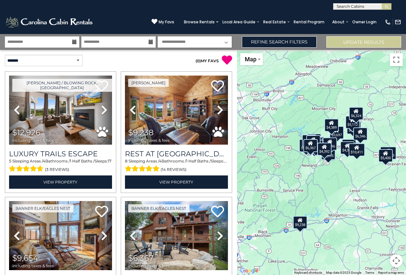
click at [379, 126] on div "$12,926 $9,238 $9,654 $6,367 $15,143 $10,411 $3,628 $6,835 $8,796 $6,324 $4,054…" at bounding box center [321, 162] width 169 height 225
click at [398, 262] on button "Map camera controls" at bounding box center [396, 260] width 13 height 13
click at [378, 227] on button "Zoom in" at bounding box center [380, 227] width 13 height 13
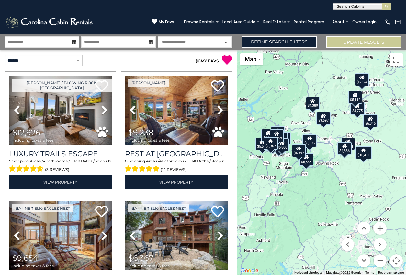
drag, startPoint x: 380, startPoint y: 193, endPoint x: 351, endPoint y: 202, distance: 30.4
click at [351, 202] on div "$12,926 $9,238 $9,654 $6,367 $15,143 $10,411 $3,628 $6,835 $8,796 $6,324 $4,054…" at bounding box center [321, 162] width 169 height 225
click at [380, 228] on button "Zoom in" at bounding box center [380, 227] width 13 height 13
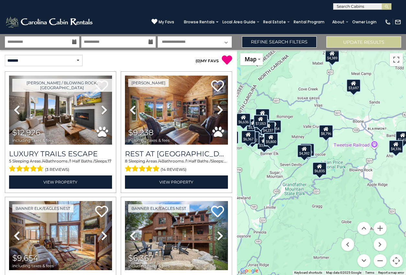
drag, startPoint x: 313, startPoint y: 211, endPoint x: 347, endPoint y: 218, distance: 34.2
click at [347, 218] on div "$12,926 $9,238 $9,654 $6,367 $15,143 $10,411 $3,628 $6,835 $8,796 $6,324 $4,054…" at bounding box center [321, 162] width 169 height 225
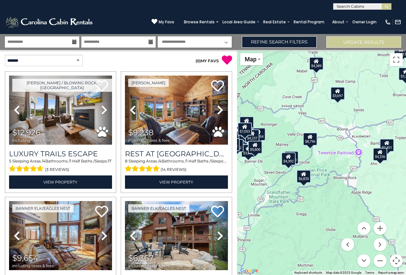
drag, startPoint x: 281, startPoint y: 165, endPoint x: 262, endPoint y: 174, distance: 21.4
click at [262, 174] on div "$12,926 $9,238 $9,654 $6,367 $15,143 $10,411 $3,628 $6,835 $8,796 $6,324 $4,054…" at bounding box center [321, 162] width 169 height 225
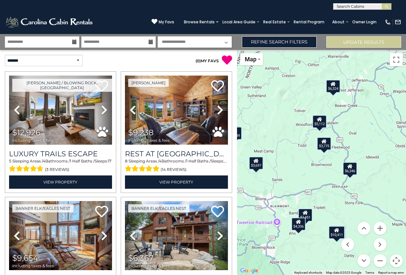
drag, startPoint x: 372, startPoint y: 174, endPoint x: 288, endPoint y: 244, distance: 109.4
click at [288, 244] on div "$12,926 $9,238 $9,654 $6,367 $15,143 $10,411 $3,628 $6,835 $8,796 $6,324 $4,054…" at bounding box center [321, 162] width 169 height 225
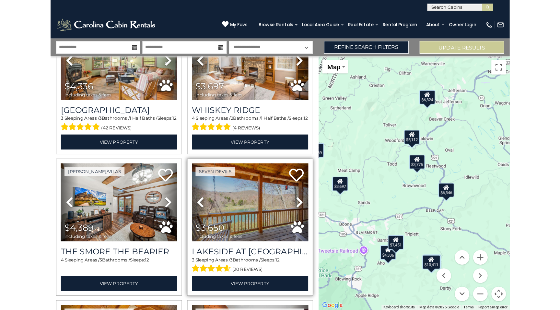
scroll to position [1436, 0]
